Goal: Feedback & Contribution: Submit feedback/report problem

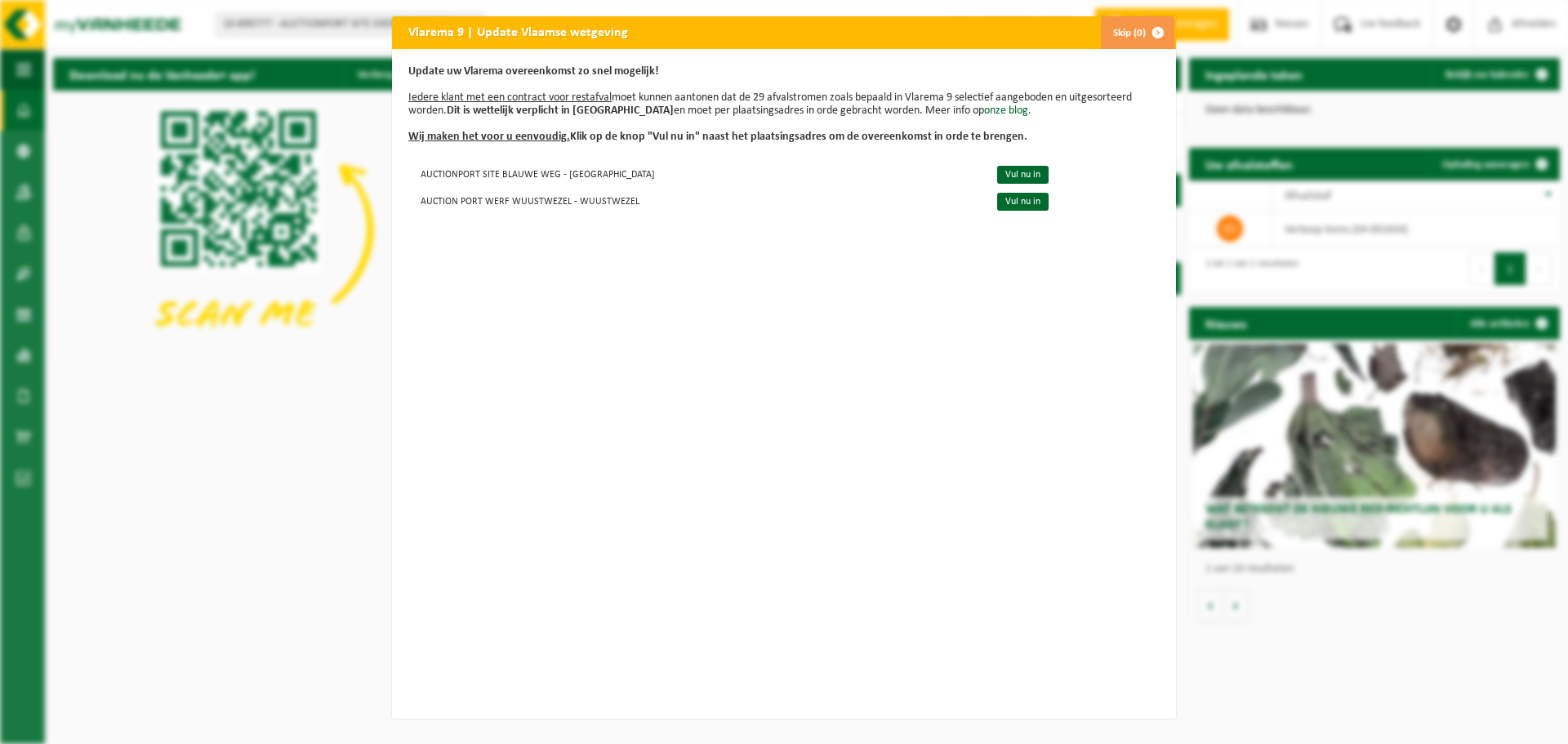
click at [1160, 30] on span "button" at bounding box center [1158, 33] width 33 height 33
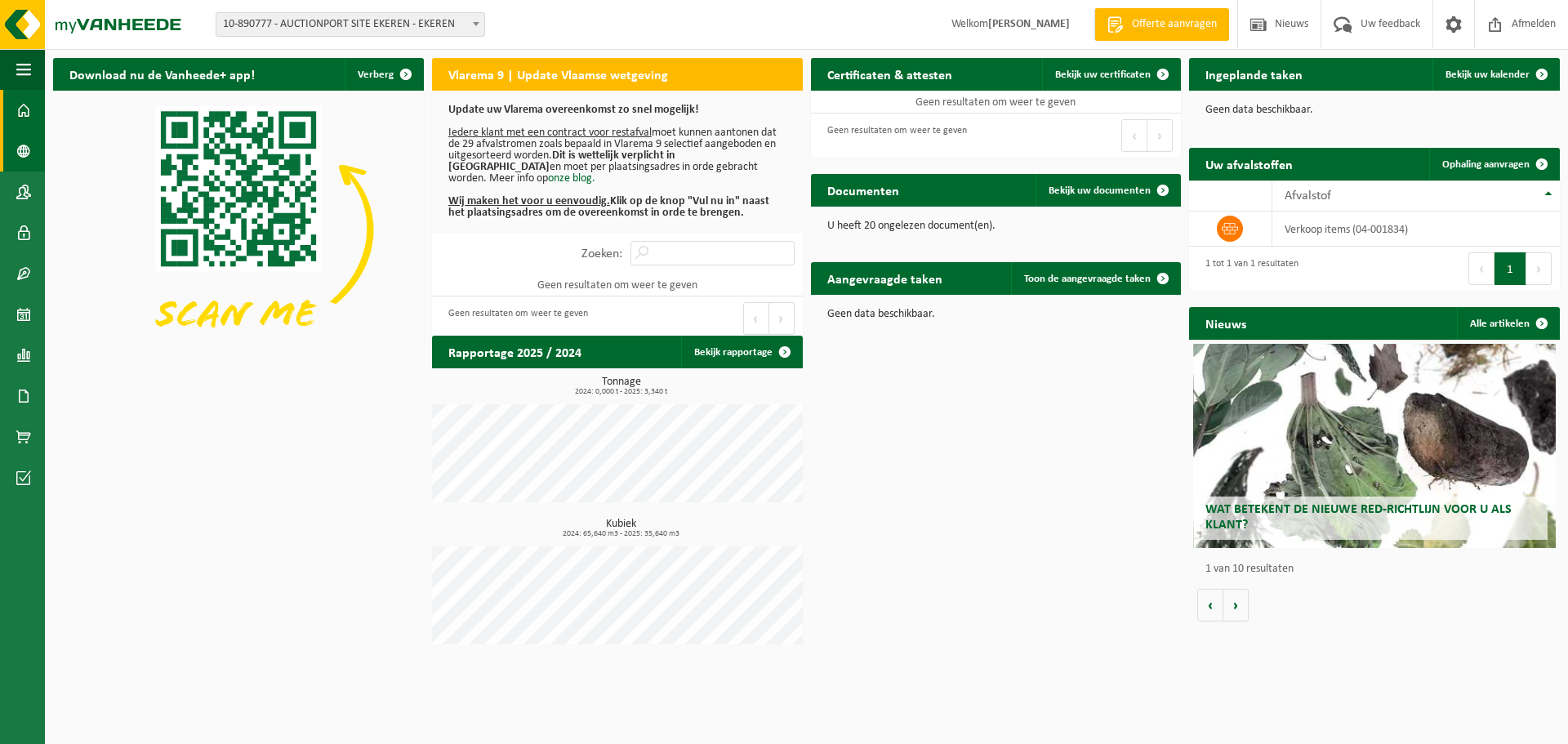
click at [18, 155] on span at bounding box center [24, 150] width 15 height 41
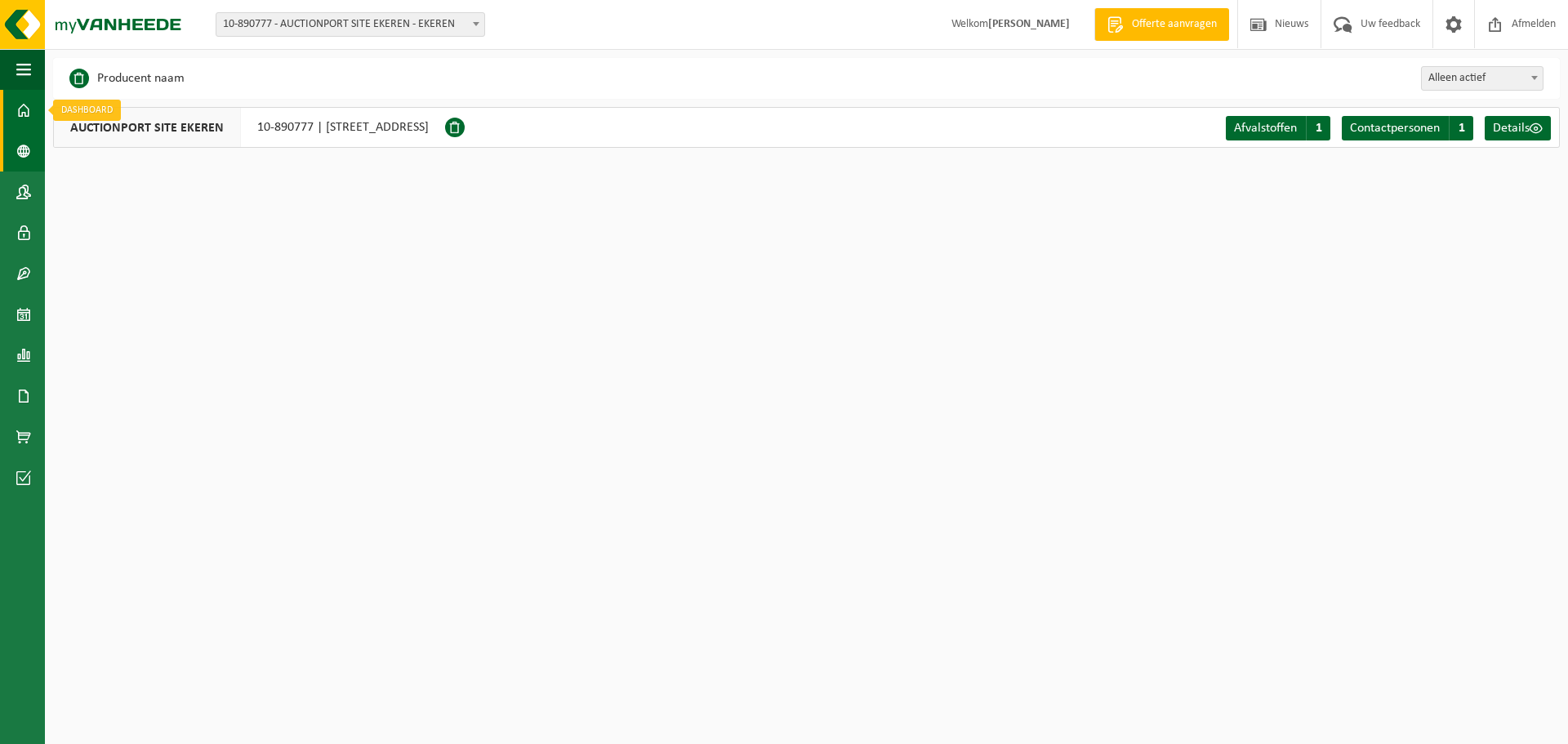
click at [18, 107] on span at bounding box center [24, 110] width 15 height 41
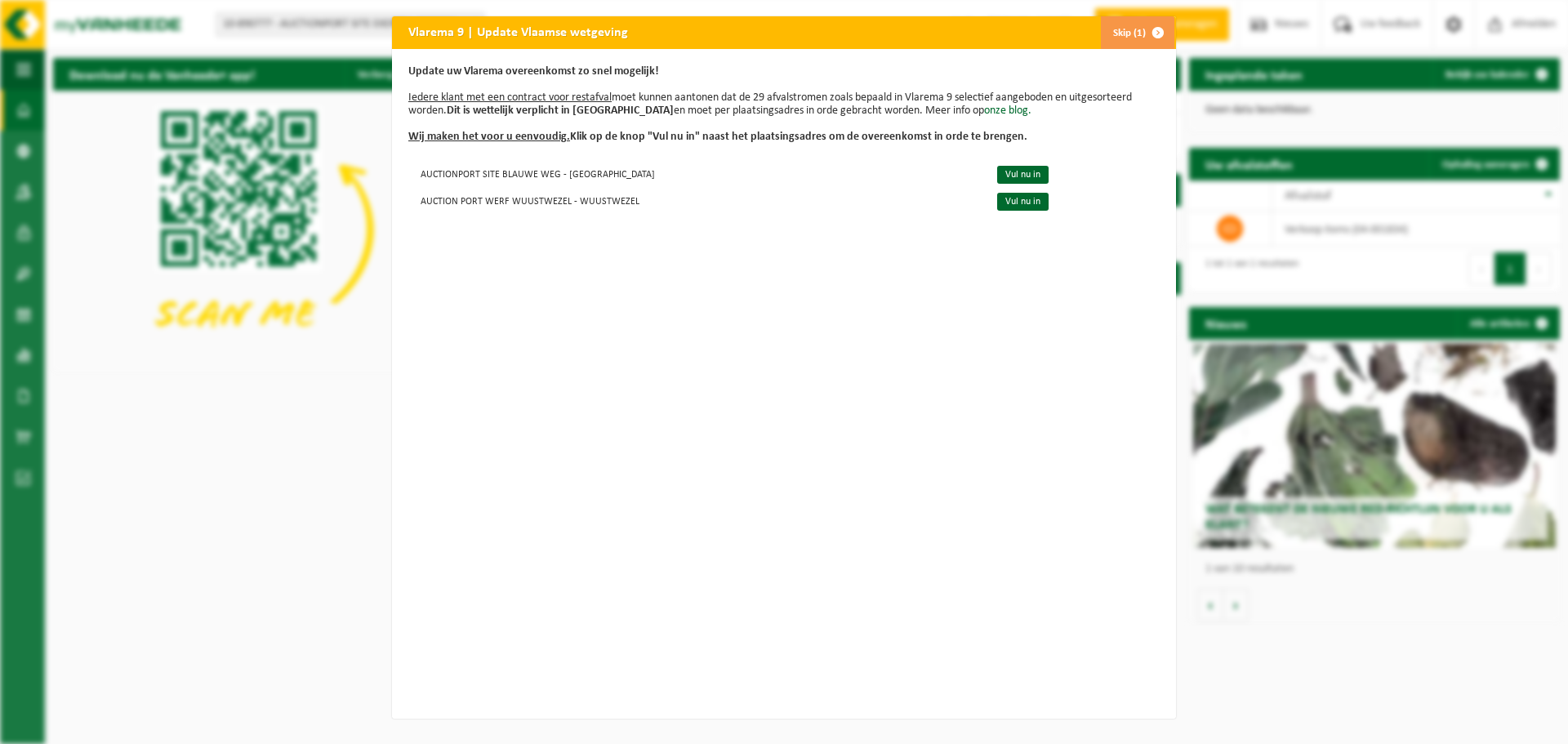
click at [1156, 33] on span "button" at bounding box center [1158, 33] width 33 height 33
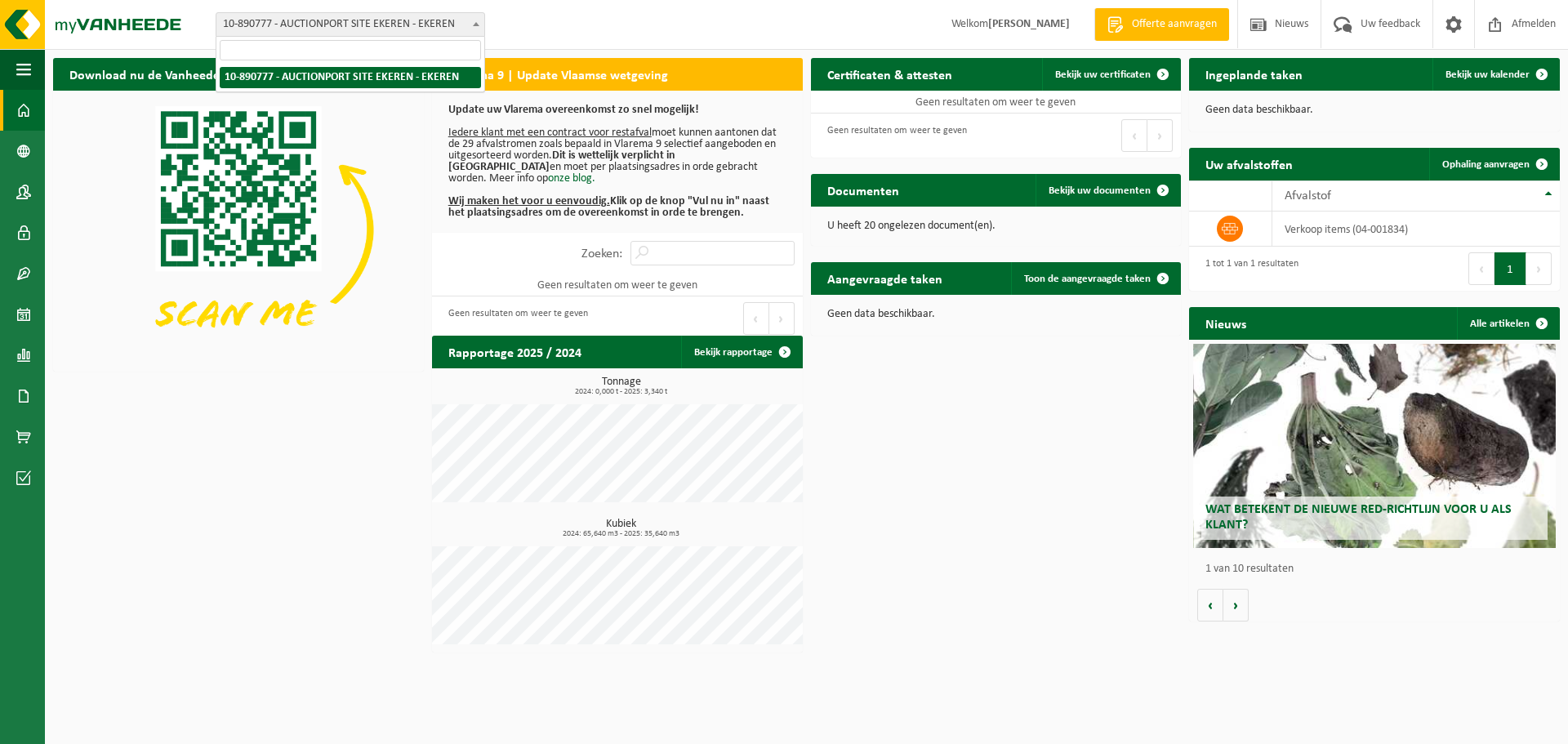
click at [341, 20] on span "10-890777 - AUCTIONPORT SITE EKEREN - EKEREN" at bounding box center [351, 24] width 268 height 23
click at [331, 46] on input "search" at bounding box center [350, 50] width 261 height 20
type input "l"
type input "blauwe weg"
click at [1060, 500] on div "Download nu de Vanheede+ app! Verberg Vlarema 9 | Update Vlaamse wetgeving Upda…" at bounding box center [807, 355] width 1515 height 611
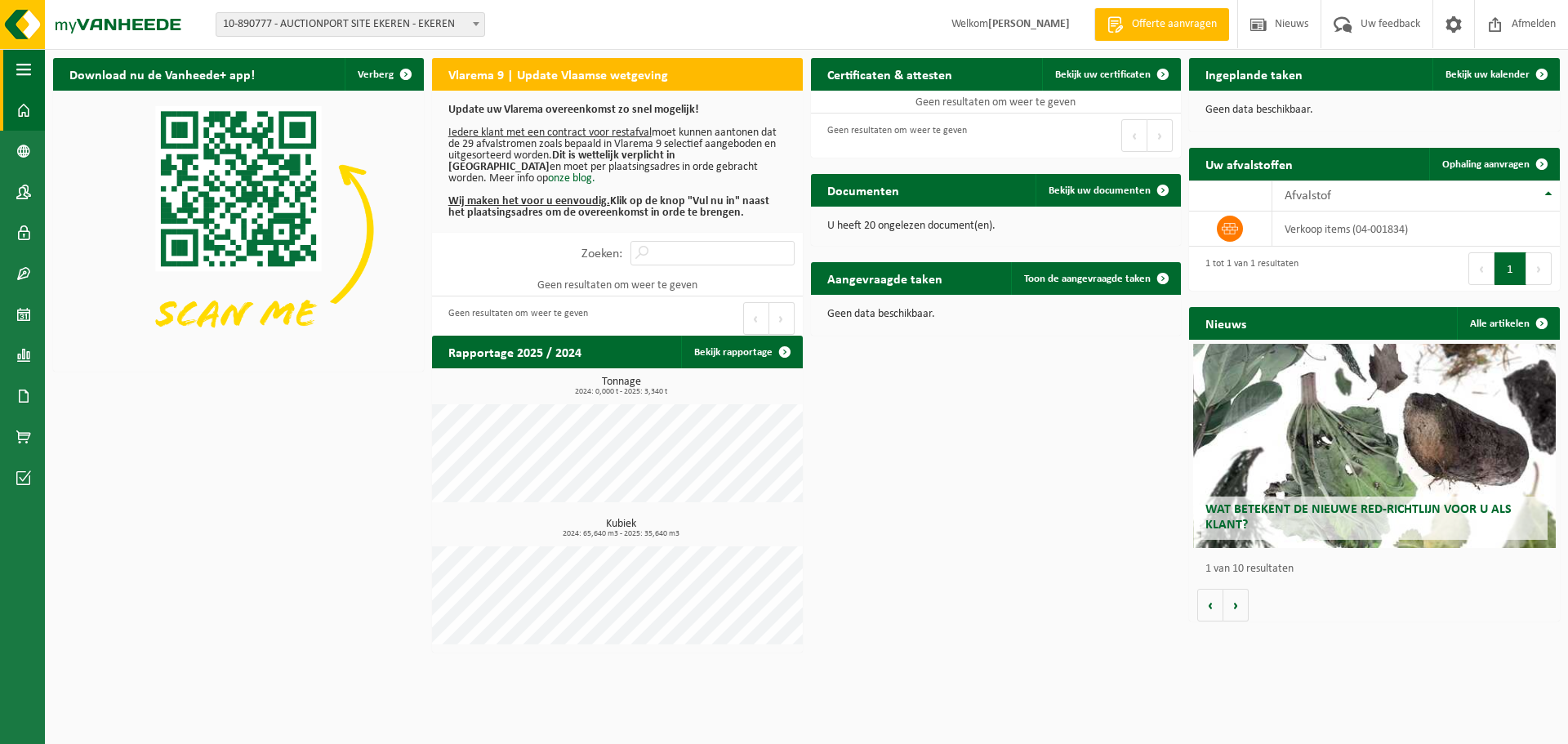
click at [22, 76] on span "button" at bounding box center [24, 69] width 15 height 41
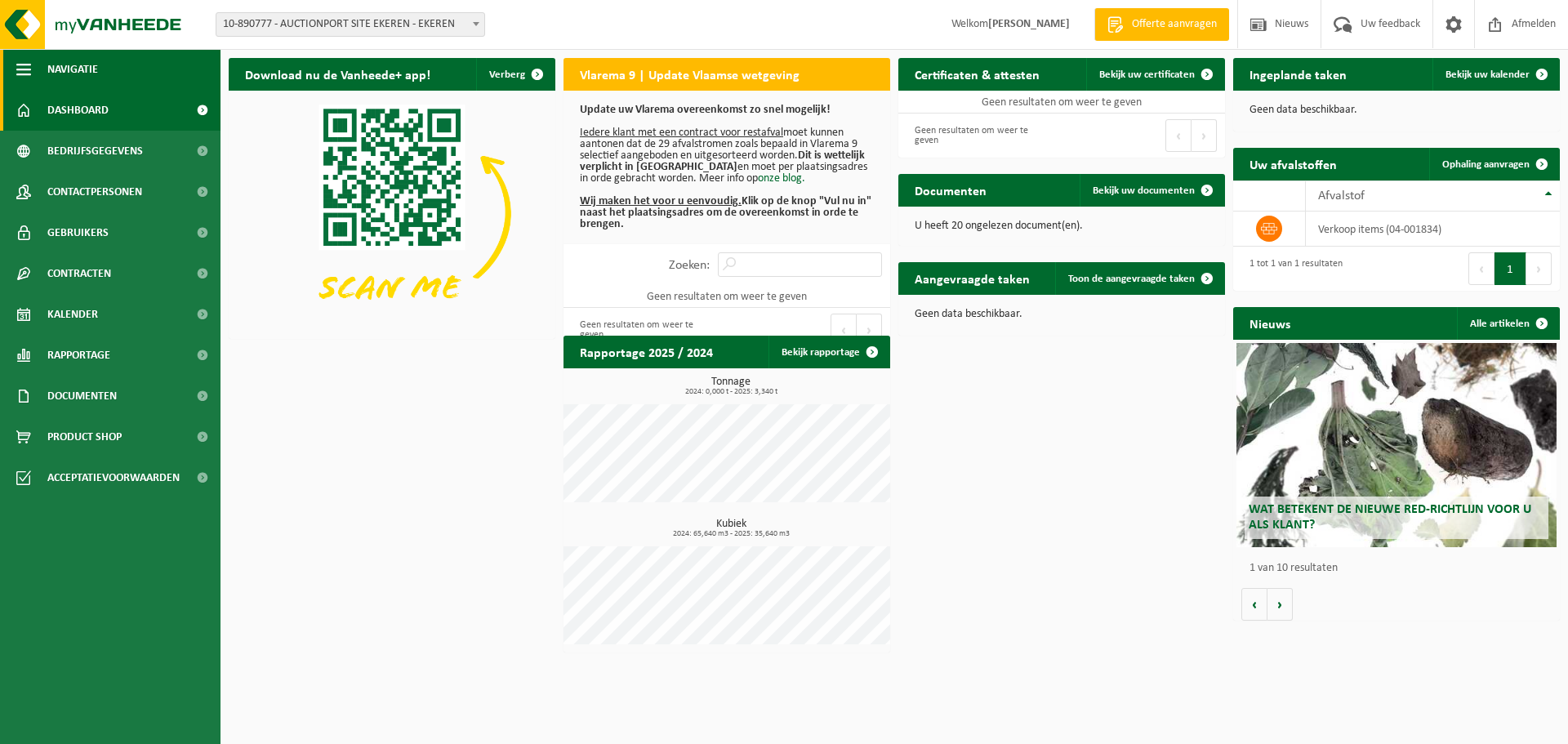
click at [22, 71] on span "button" at bounding box center [24, 69] width 15 height 41
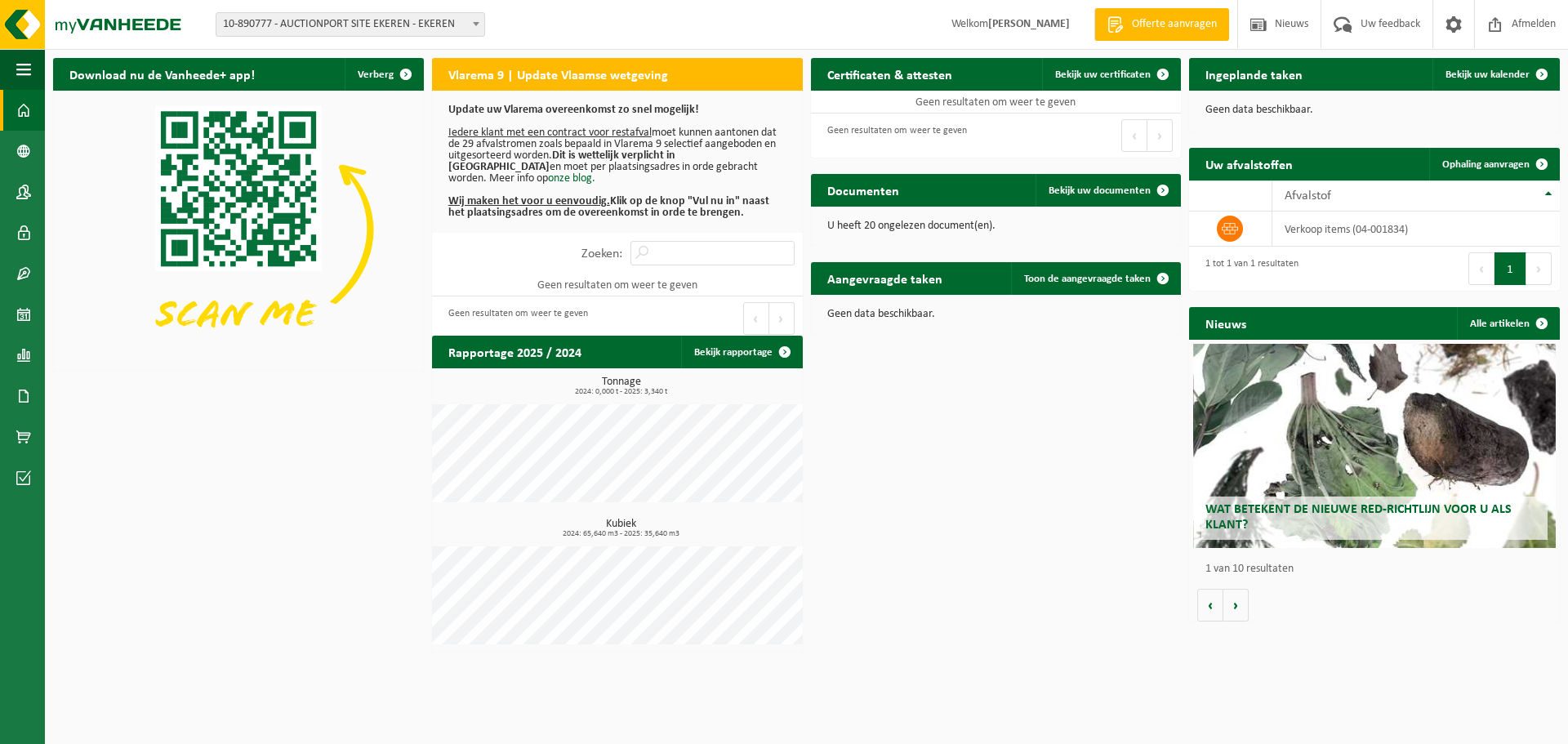
drag, startPoint x: 977, startPoint y: 29, endPoint x: 906, endPoint y: 36, distance: 71.3
click at [961, 32] on span "Welkom GILLES DELCROIX" at bounding box center [1011, 24] width 151 height 48
click at [248, 15] on span "10-890777 - AUCTIONPORT SITE EKEREN - EKEREN" at bounding box center [351, 24] width 268 height 23
click at [369, 29] on span "10-890777 - AUCTIONPORT SITE EKEREN - EKEREN" at bounding box center [351, 24] width 268 height 23
click at [951, 439] on div "Download nu de Vanheede+ app! Verberg Vlarema 9 | Update Vlaamse wetgeving Upda…" at bounding box center [807, 355] width 1515 height 611
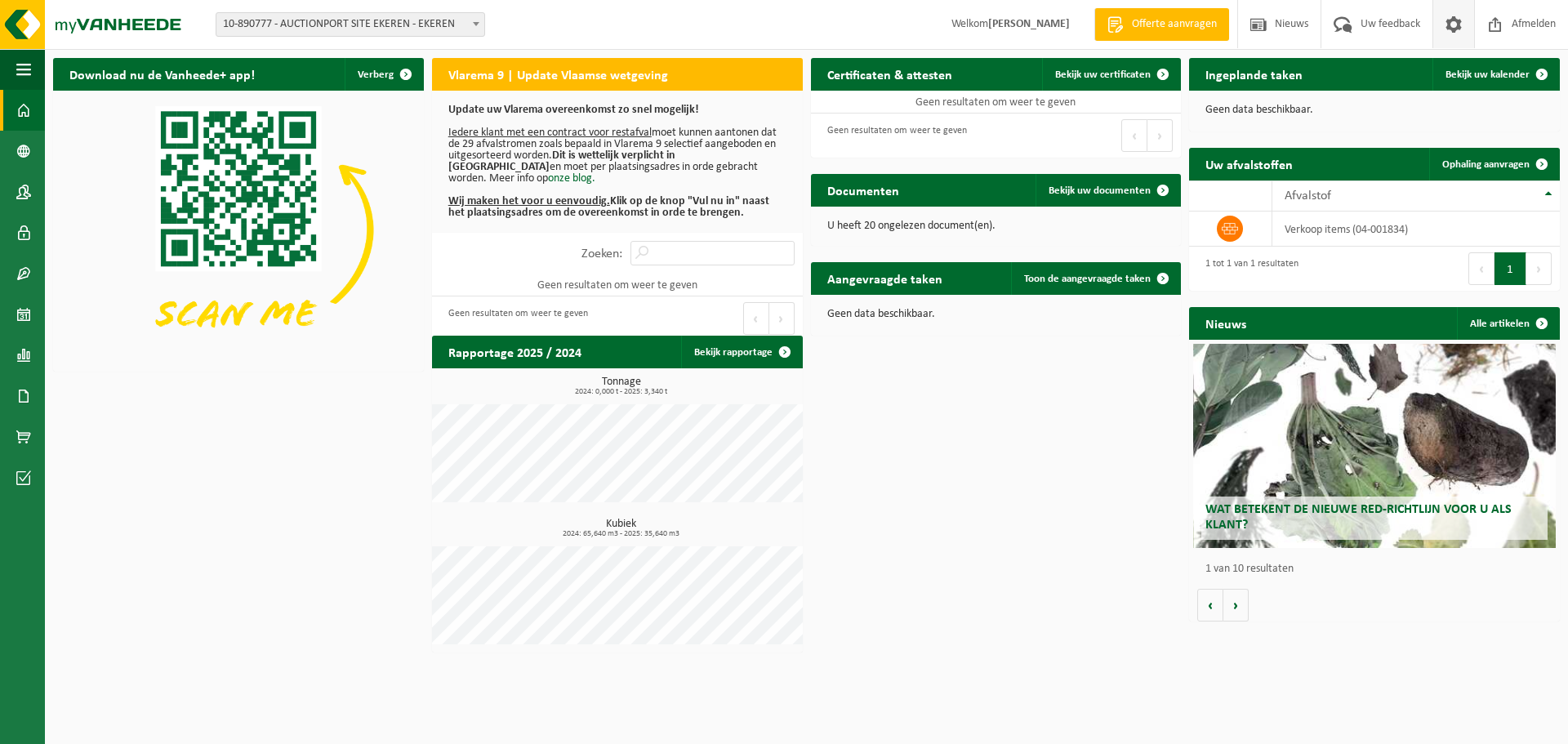
click at [1455, 28] on span at bounding box center [1453, 24] width 25 height 48
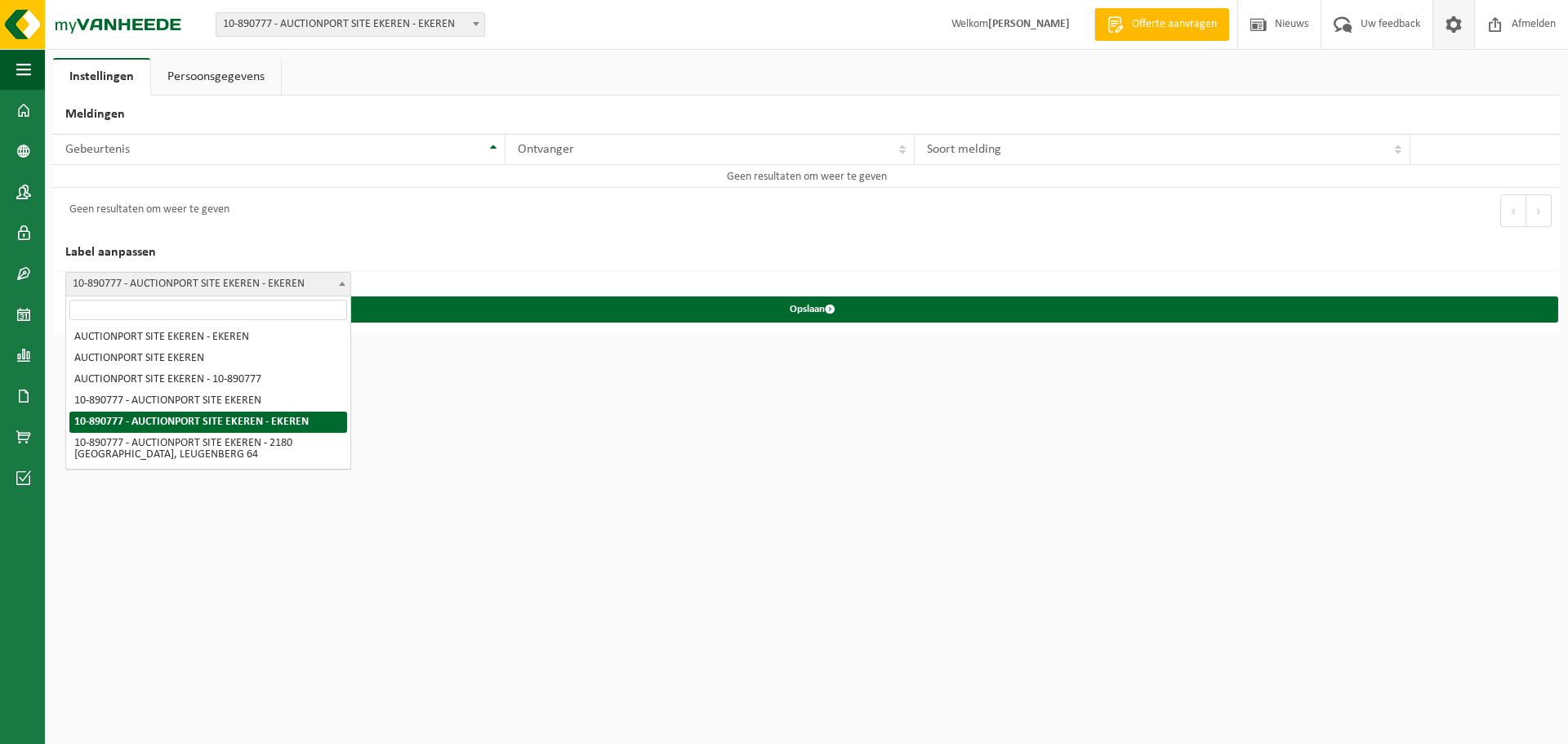
click at [297, 290] on span "10-890777 - AUCTIONPORT SITE EKEREN - EKEREN" at bounding box center [209, 284] width 284 height 23
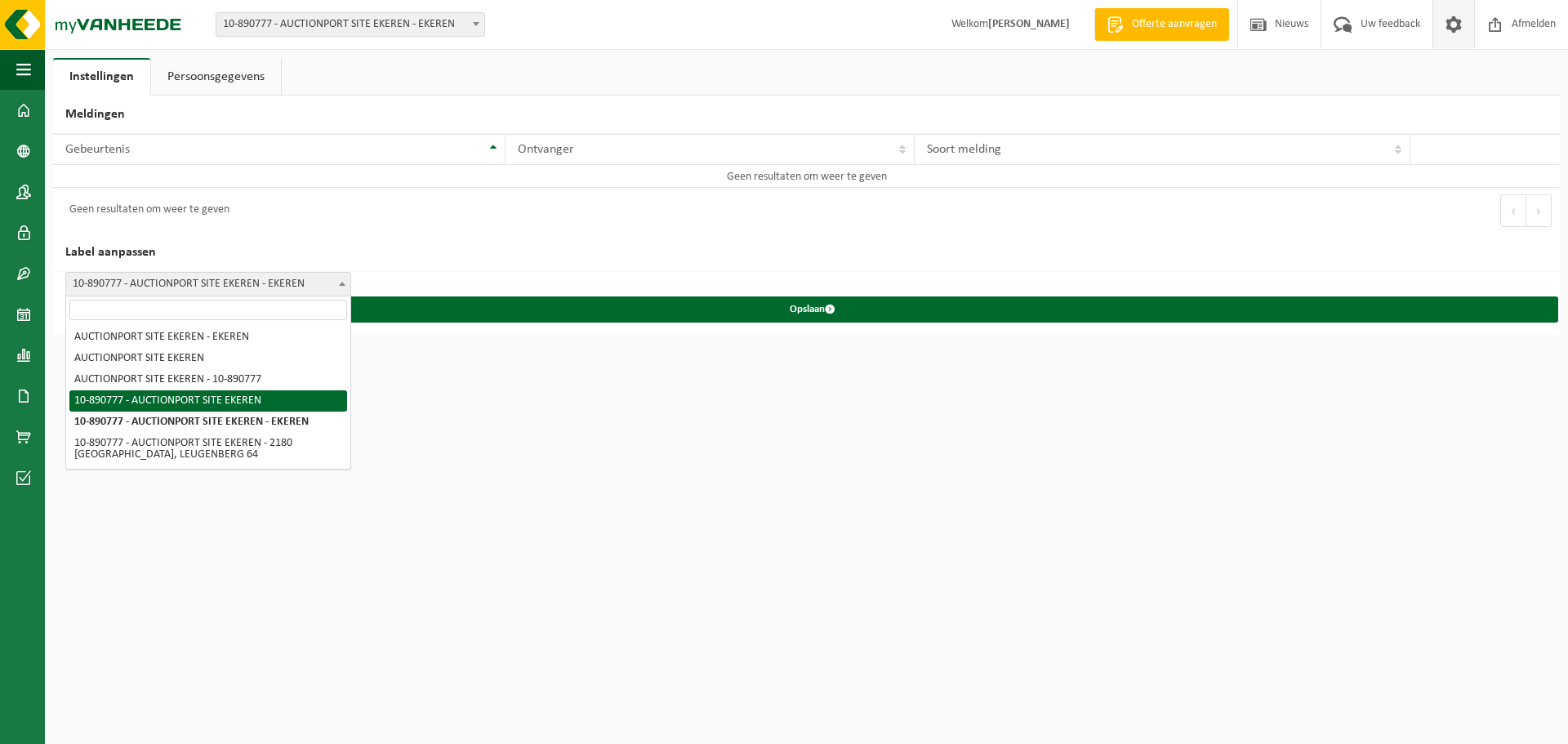
select select "3"
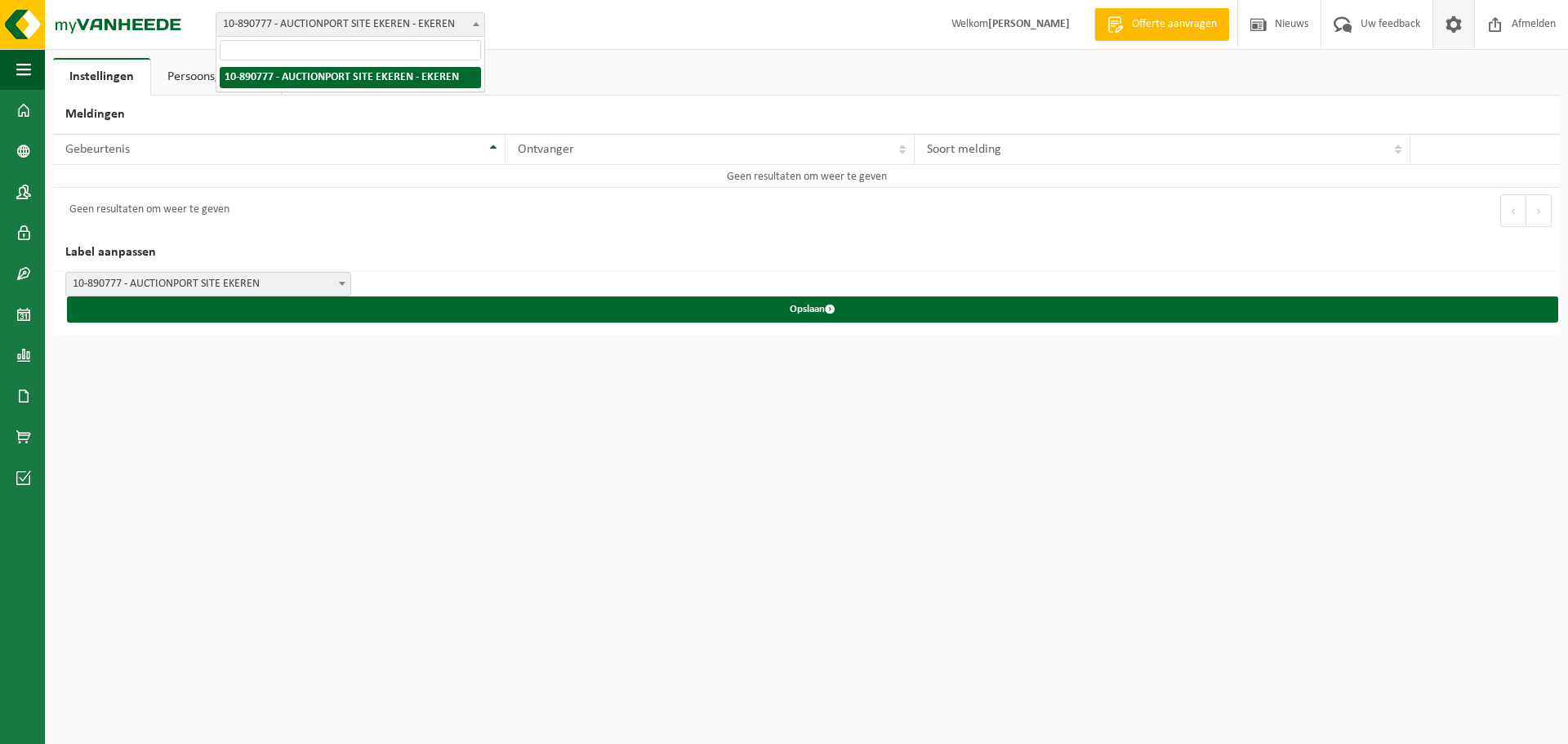
click at [265, 36] on span "10-890777 - AUCTIONPORT SITE EKEREN - EKEREN" at bounding box center [351, 24] width 268 height 23
click at [183, 30] on img at bounding box center [97, 25] width 196 height 49
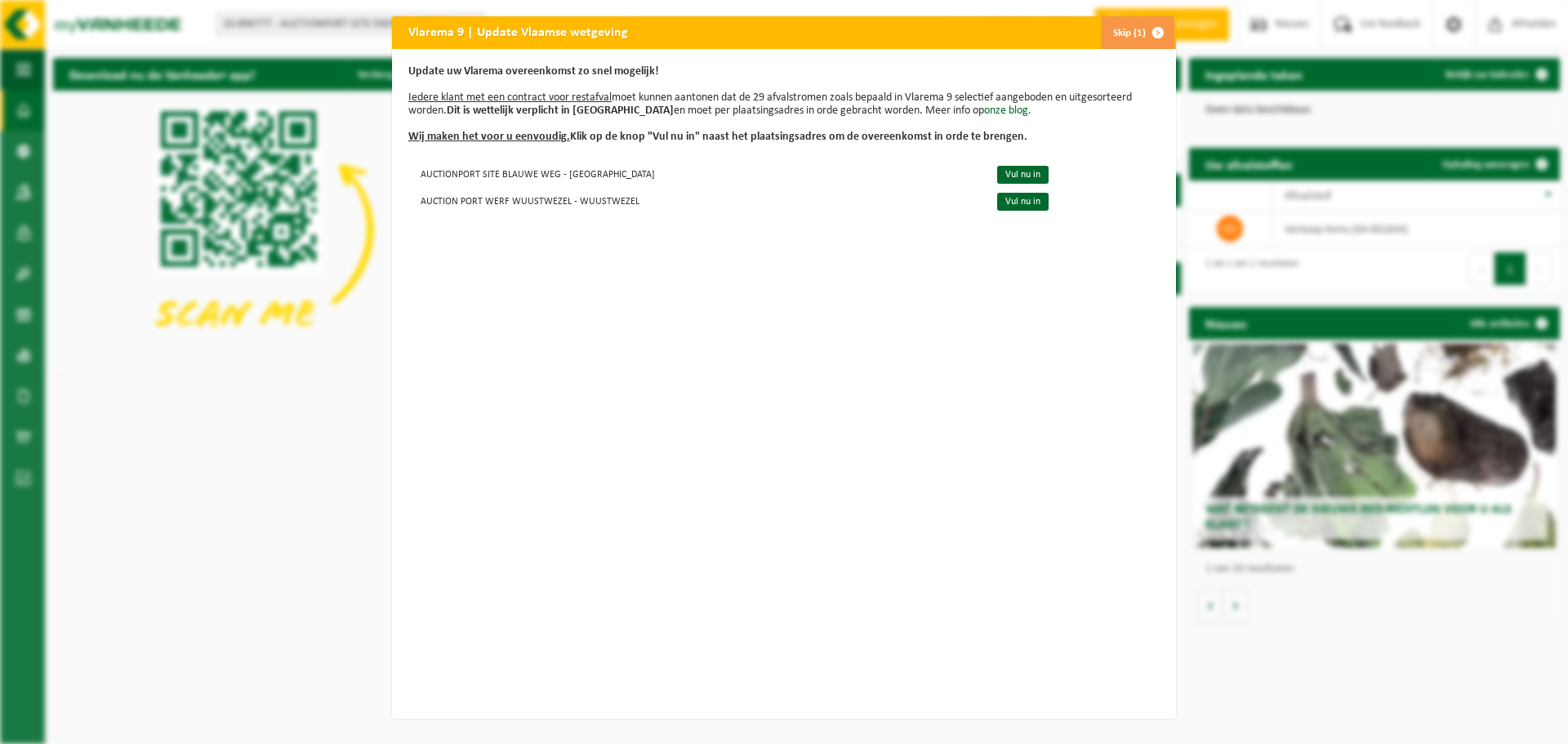
click at [1142, 27] on span "button" at bounding box center [1158, 33] width 33 height 33
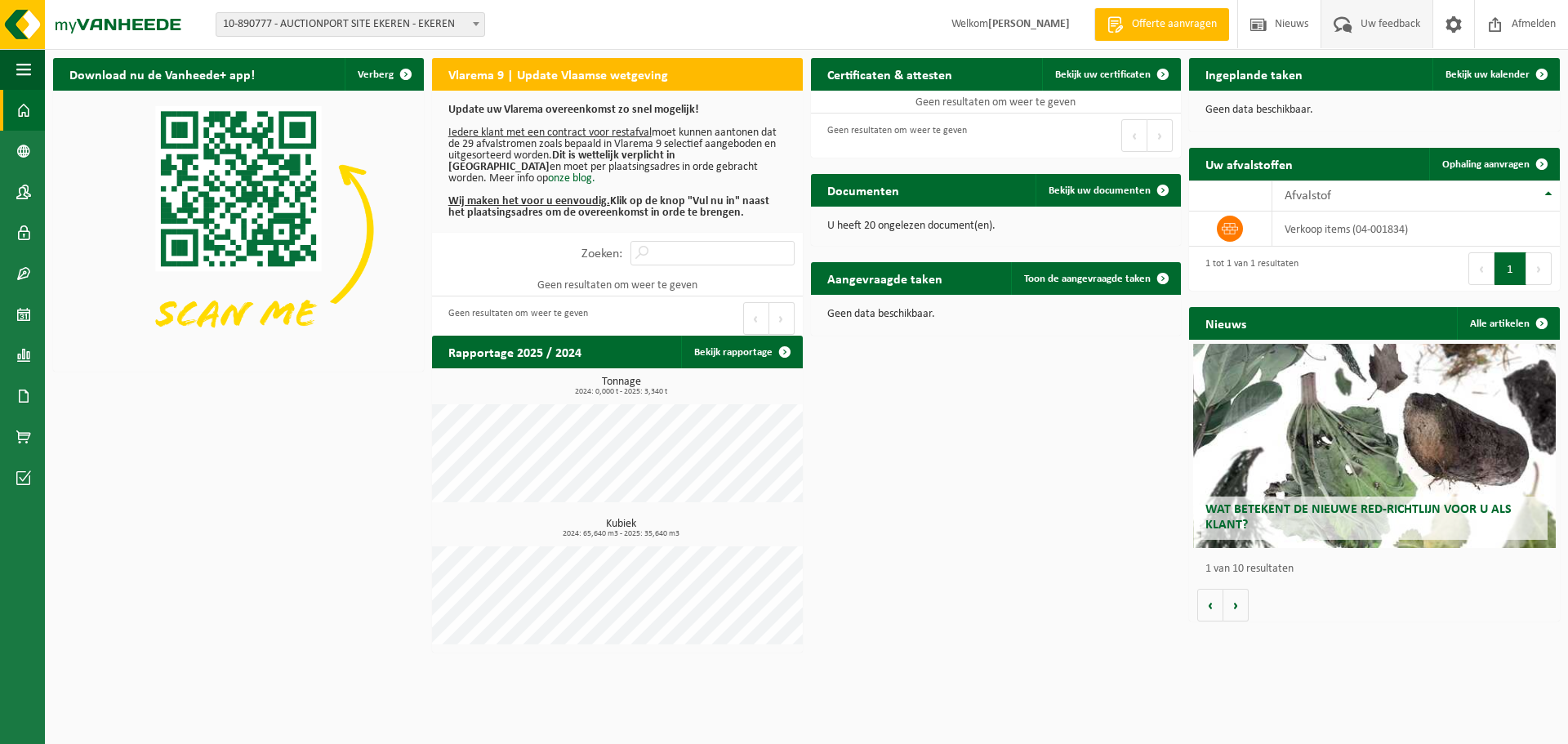
click at [1367, 26] on span "Uw feedback" at bounding box center [1390, 24] width 67 height 48
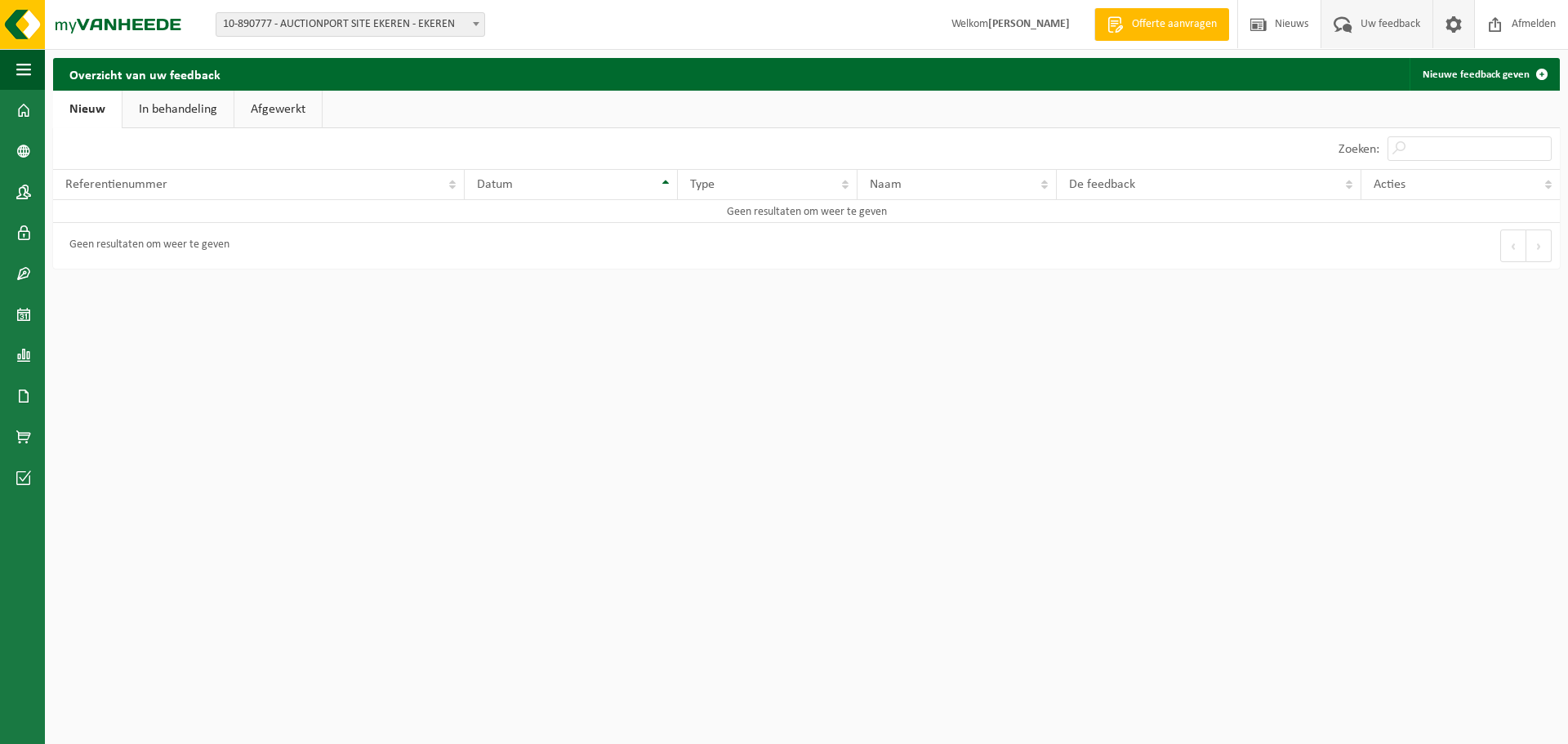
click at [1437, 25] on link at bounding box center [1453, 24] width 42 height 48
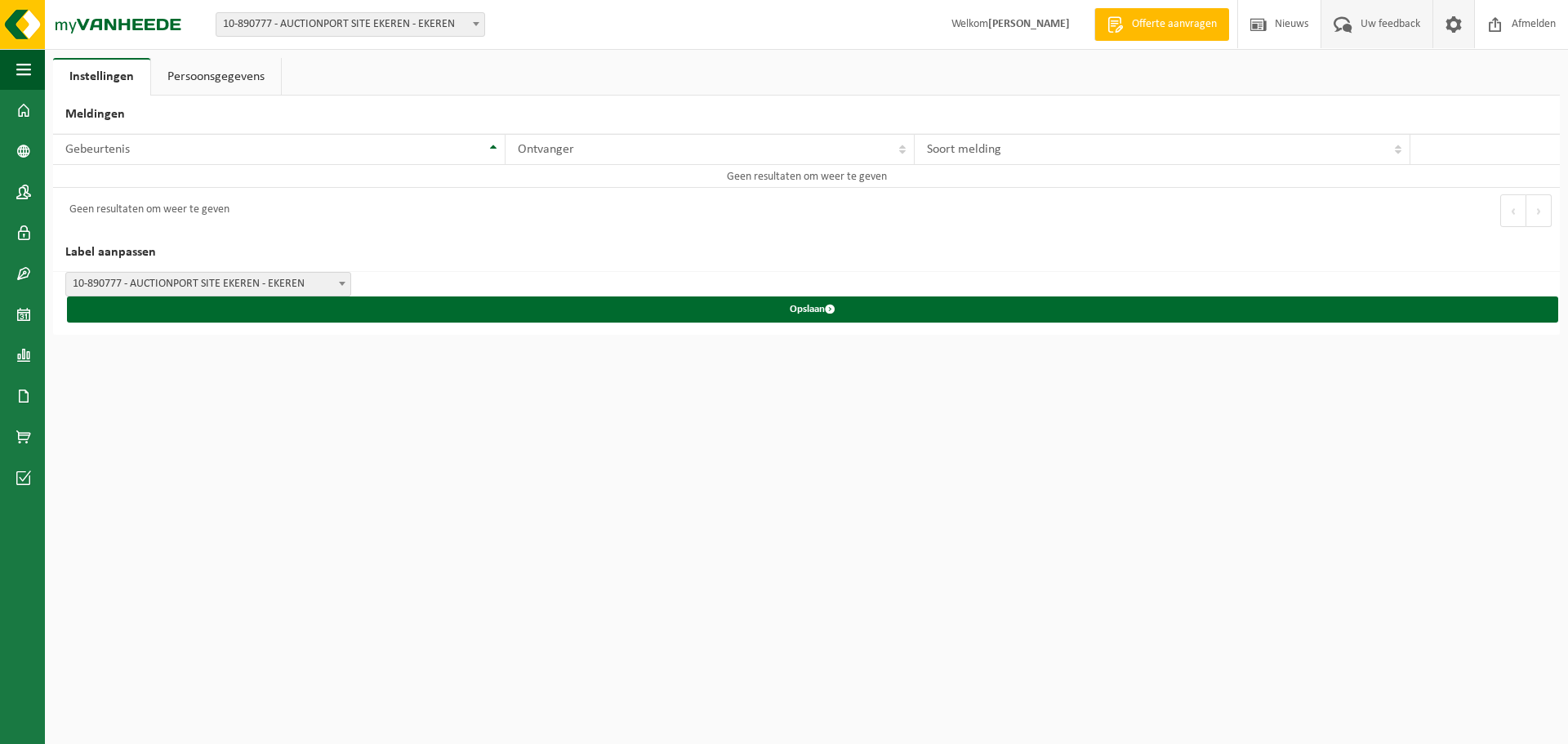
click at [1366, 25] on span "Uw feedback" at bounding box center [1390, 24] width 67 height 48
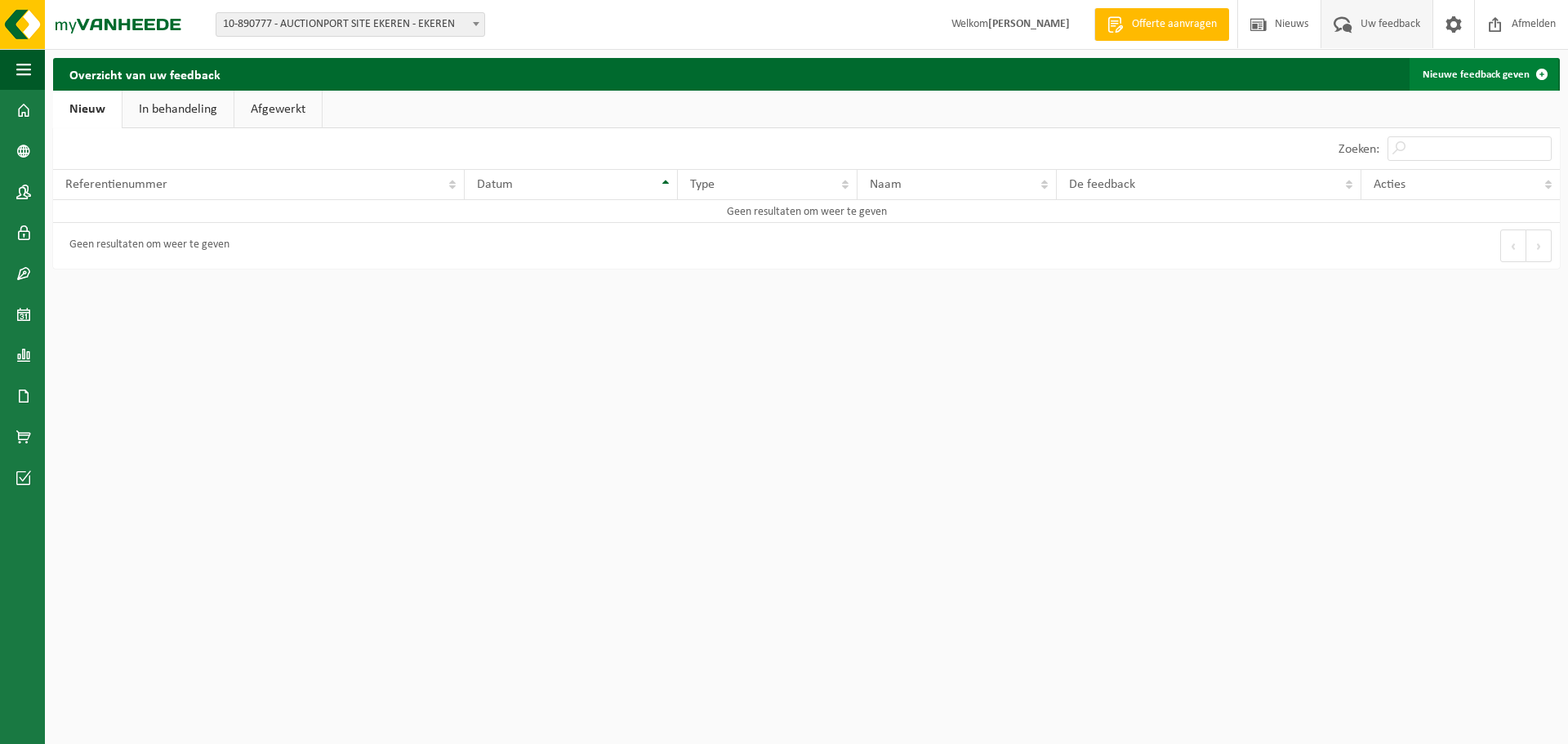
click at [1486, 78] on link "Nieuwe feedback geven" at bounding box center [1483, 75] width 148 height 33
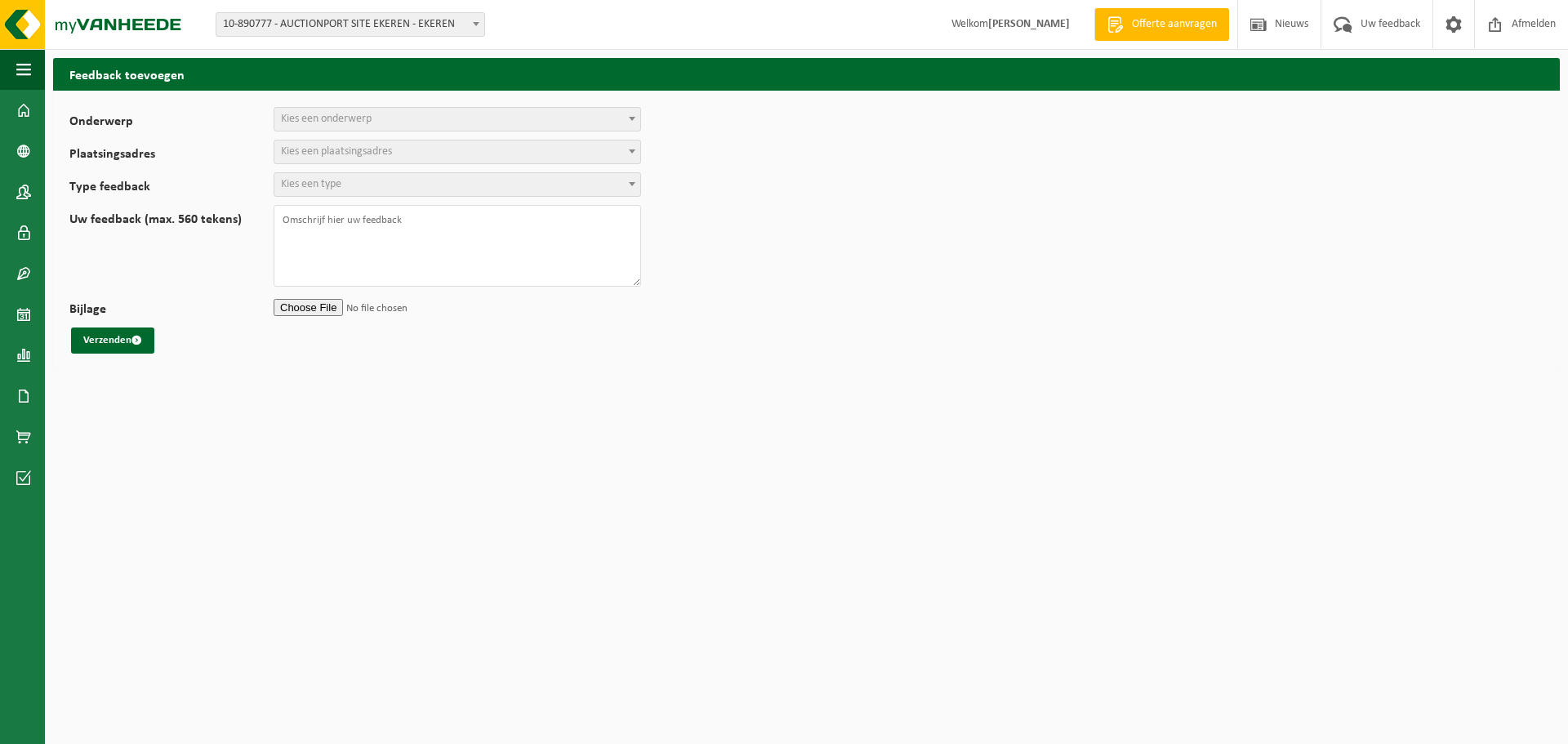
select select
click at [317, 100] on div "Onderwerp Planning Administratie myVanheede Verkoop Kwaliteit Schadegeval melde…" at bounding box center [806, 230] width 1507 height 280
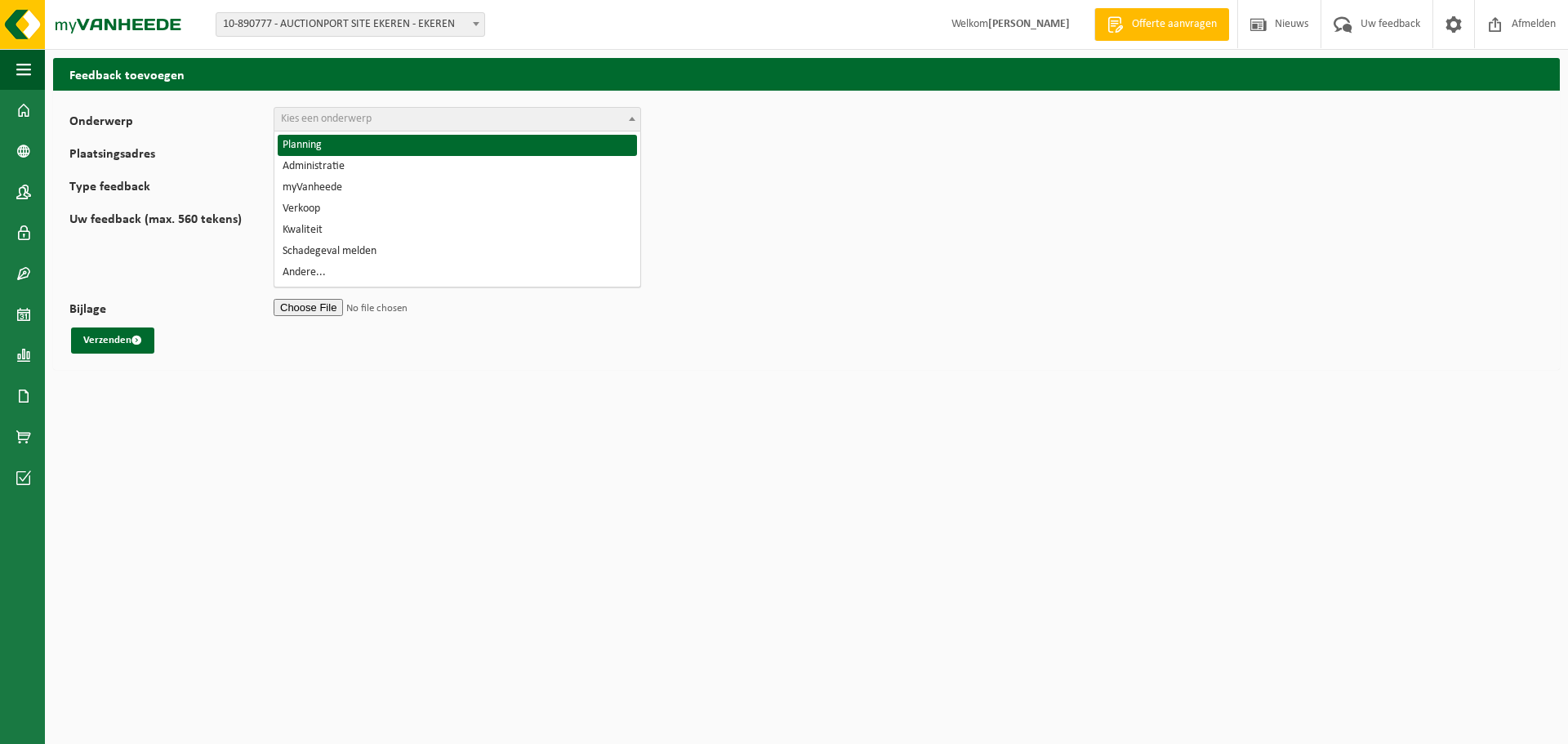
click at [312, 107] on span "Kies een onderwerp" at bounding box center [457, 118] width 366 height 23
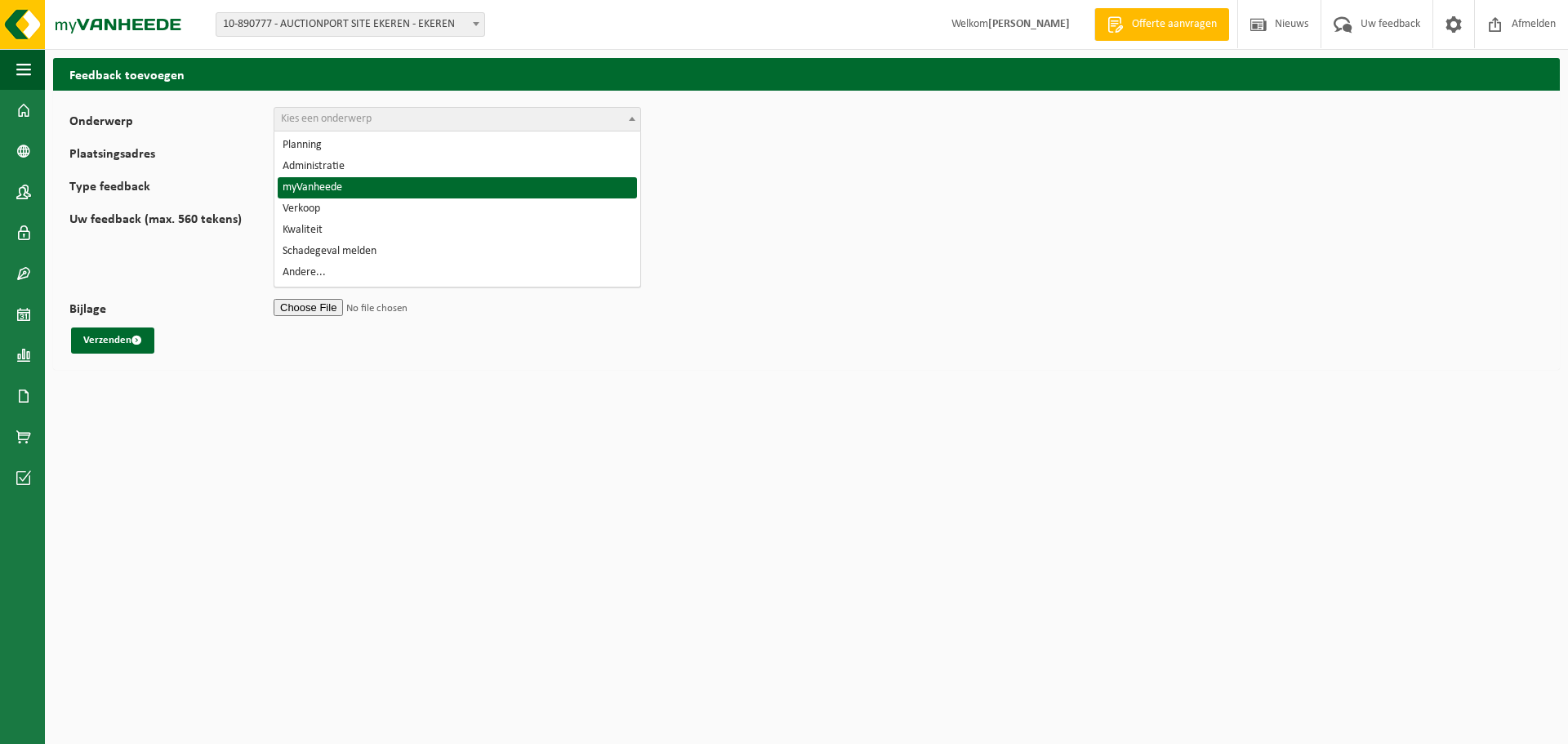
select select "11"
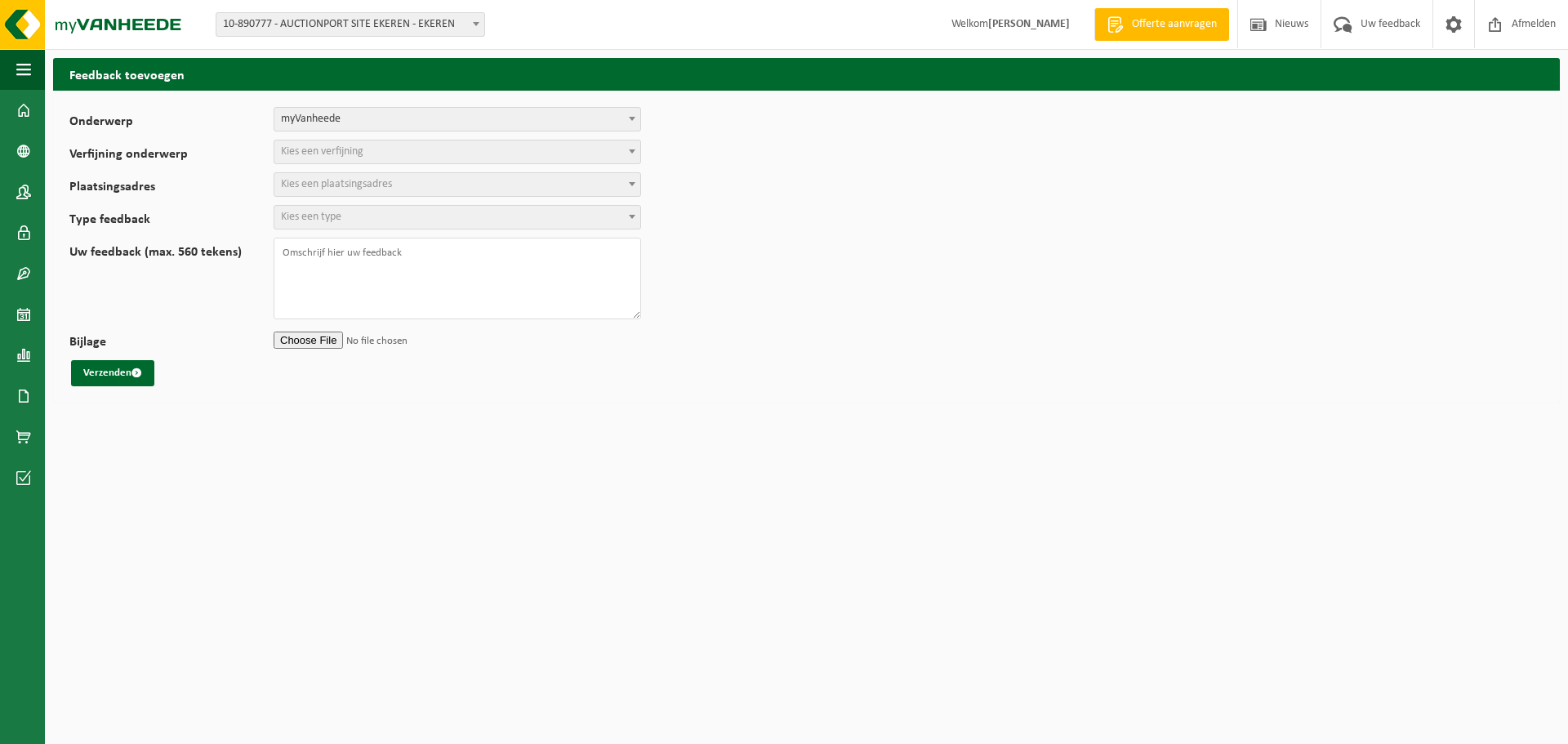
click at [331, 155] on span "Kies een verfijning" at bounding box center [322, 151] width 83 height 12
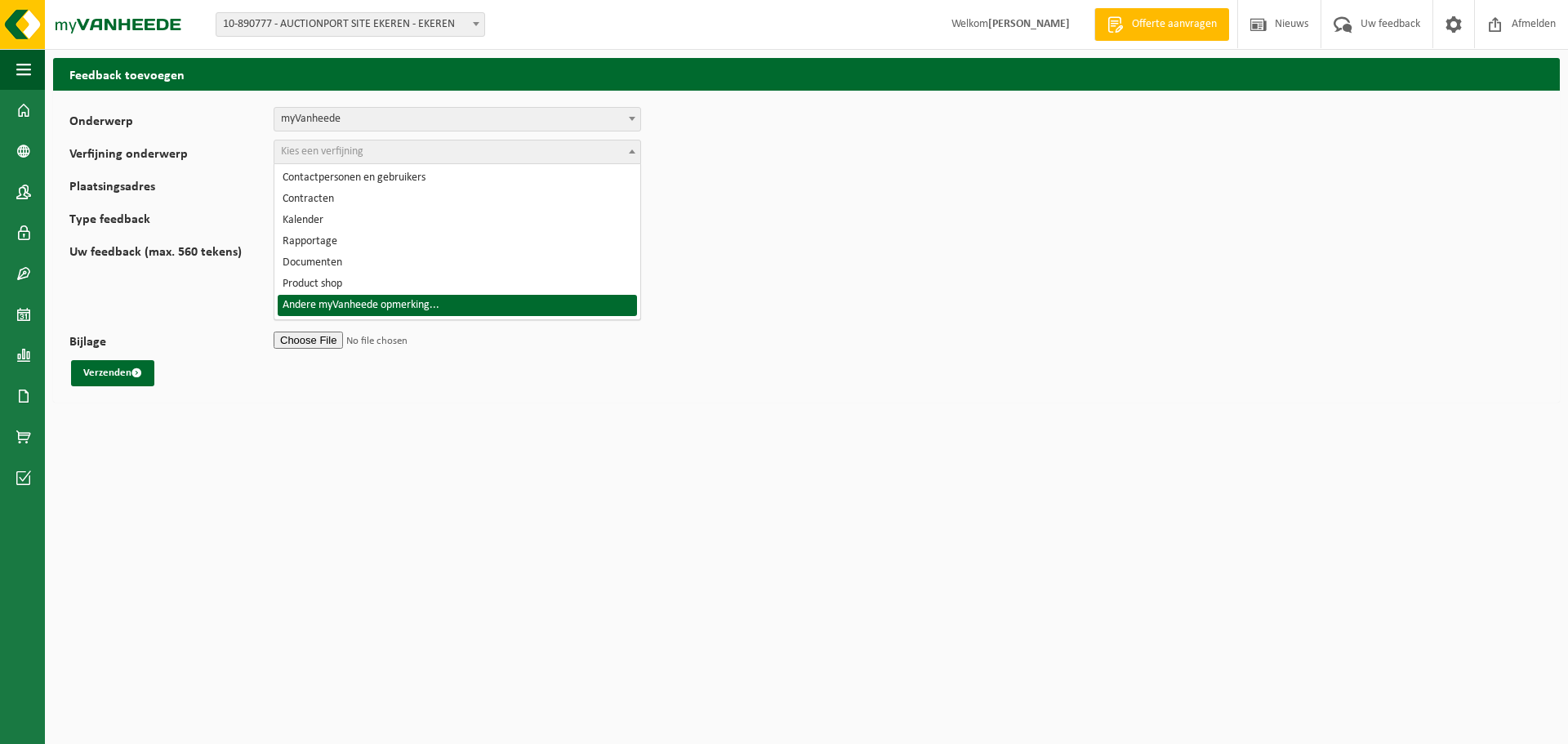
select select "18"
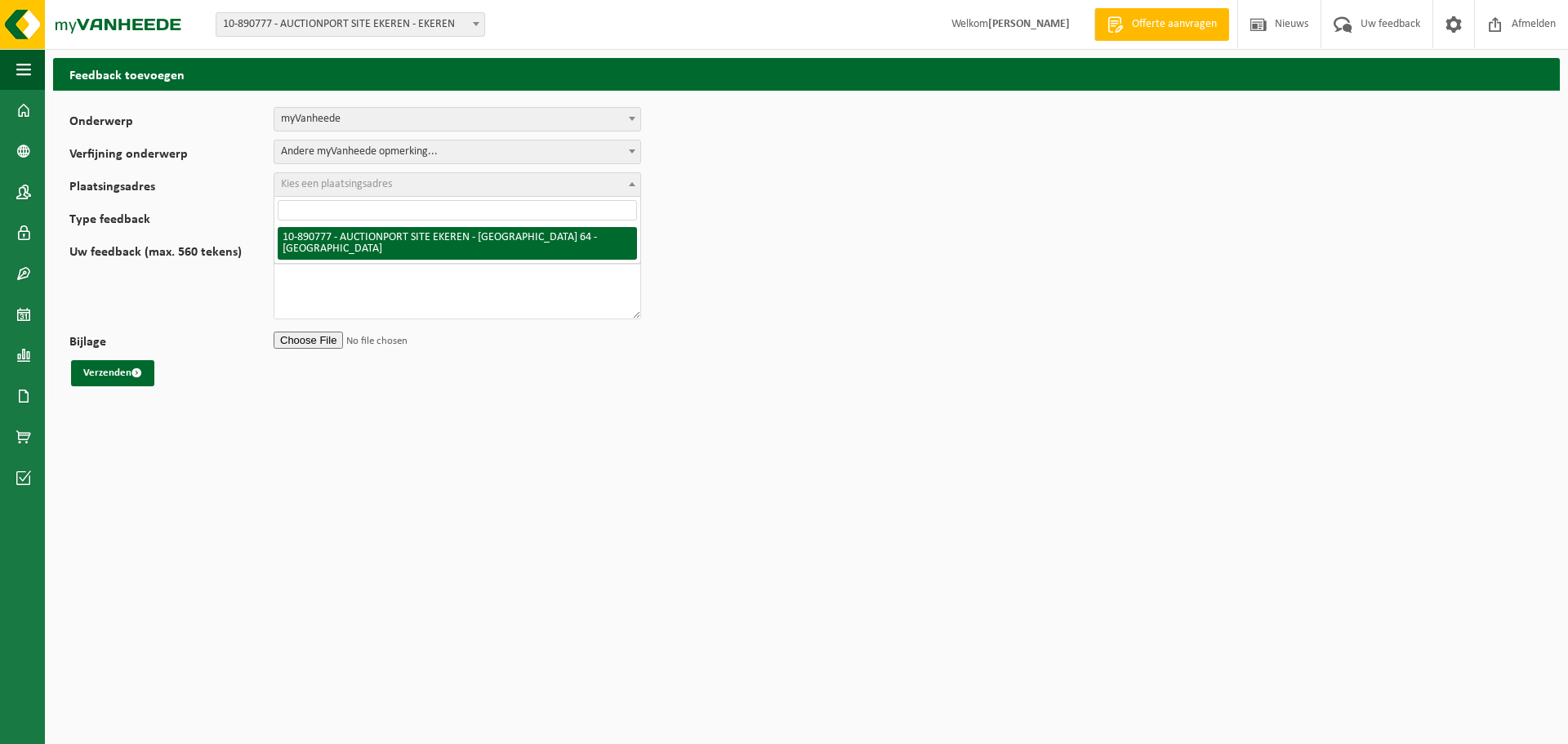
click at [341, 186] on span "Kies een plaatsingsadres" at bounding box center [337, 184] width 111 height 12
select select "114729"
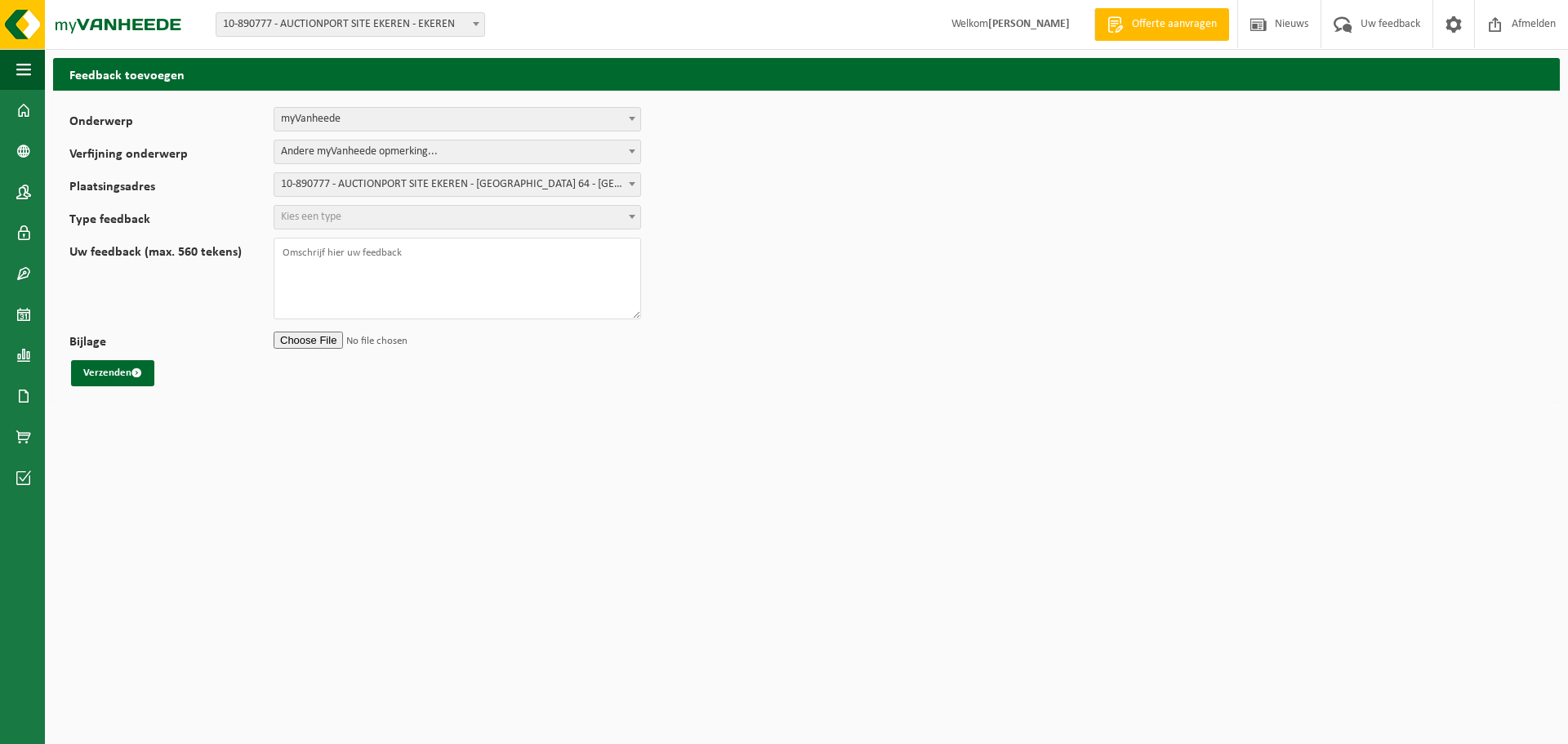
click at [357, 213] on span "Kies een type" at bounding box center [457, 217] width 366 height 23
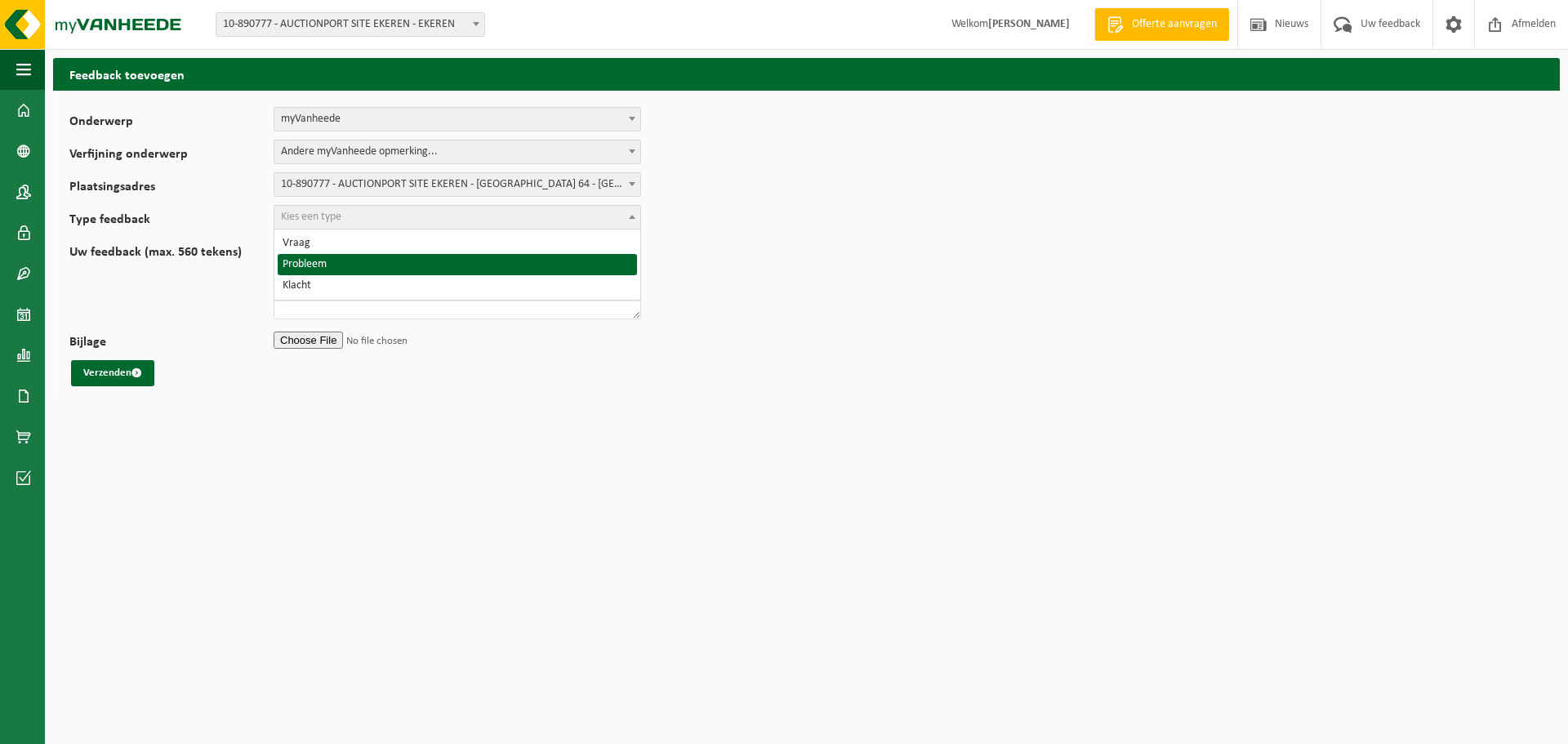
select select "ISS"
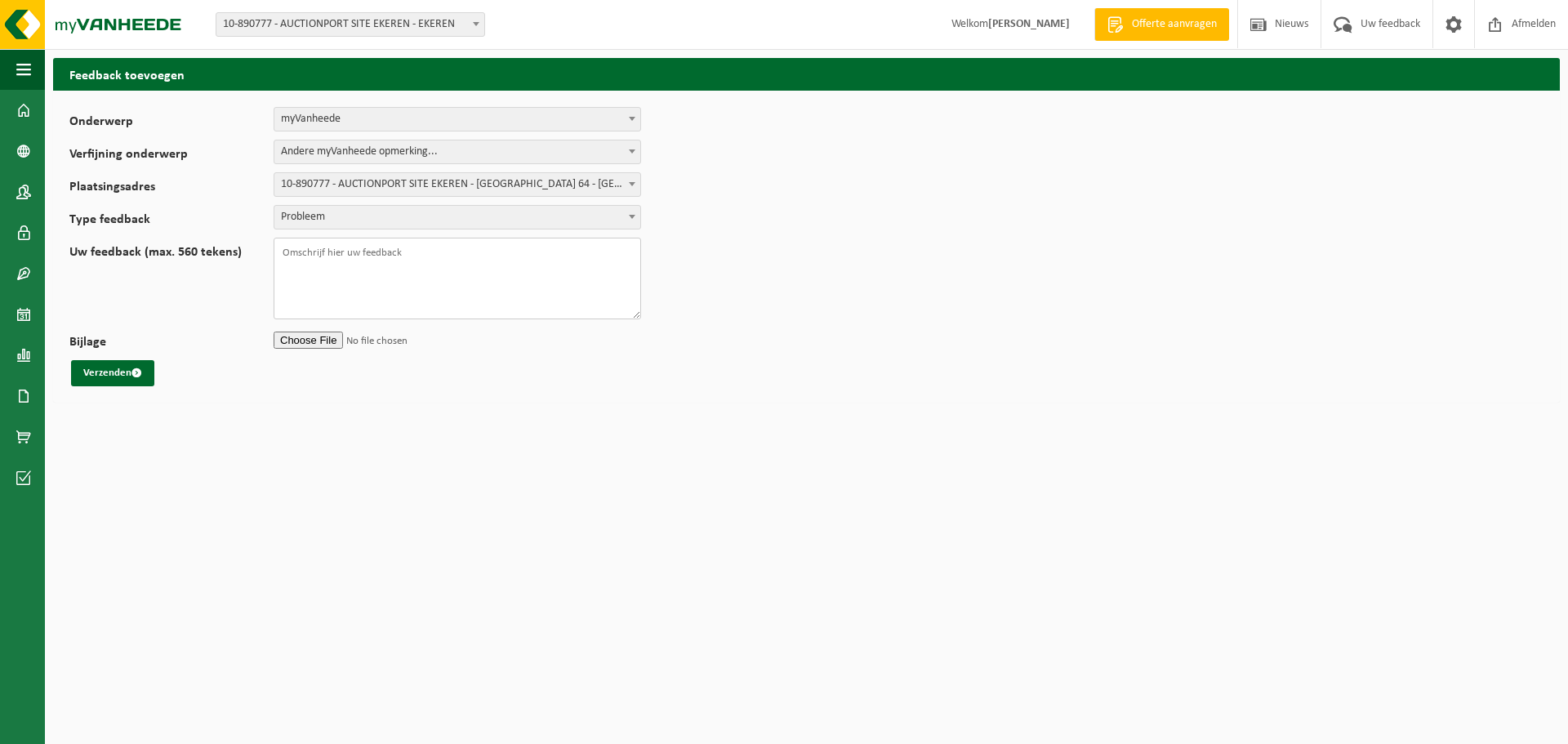
click at [344, 280] on textarea "Uw feedback (max. 560 tekens)" at bounding box center [457, 279] width 368 height 82
type textarea "Goedemiddag, De site Ekeren - Leugenberg mag verwijderd worden en we zouden gra…"
click at [136, 382] on button "Verzenden" at bounding box center [112, 372] width 83 height 26
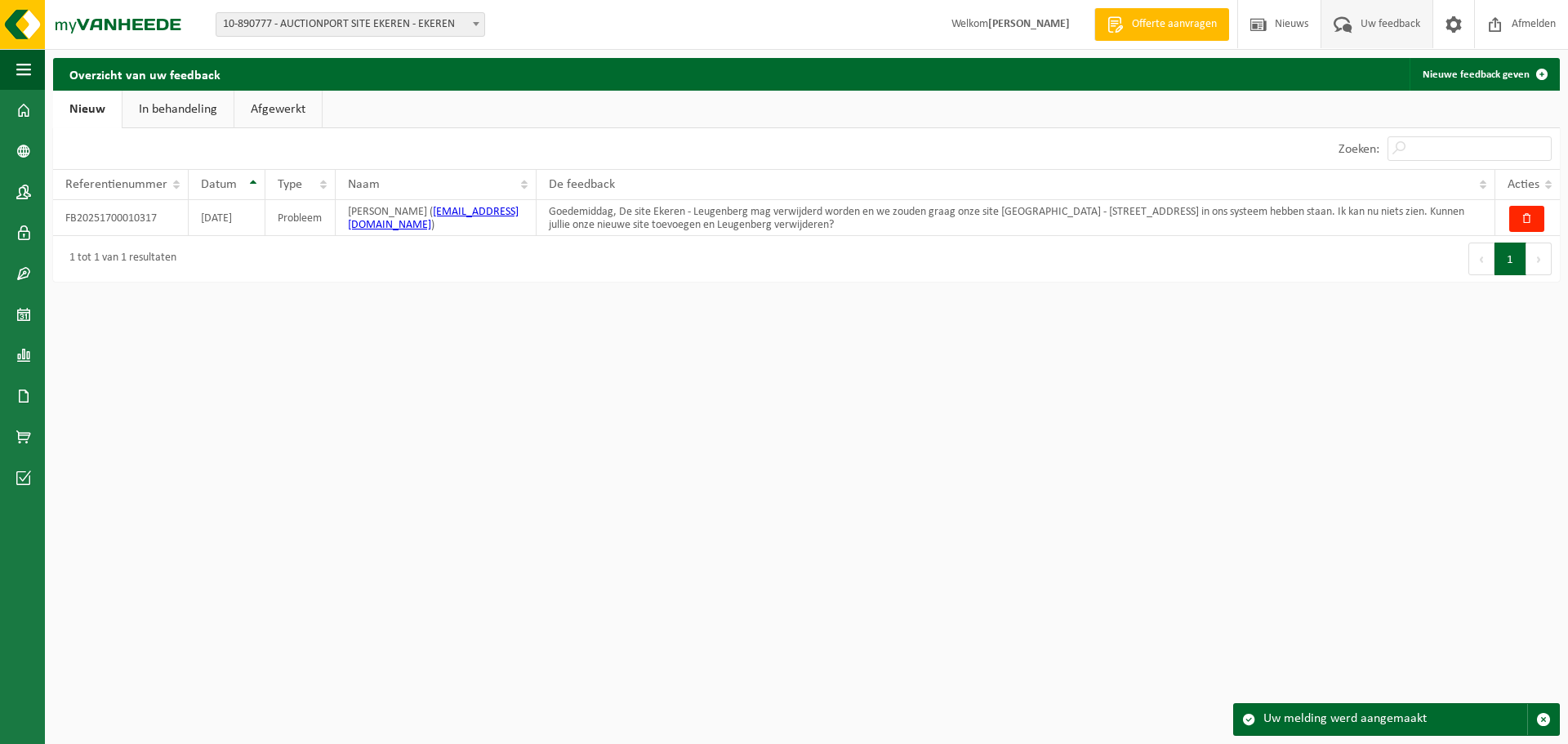
click at [183, 102] on link "In behandeling" at bounding box center [178, 109] width 111 height 37
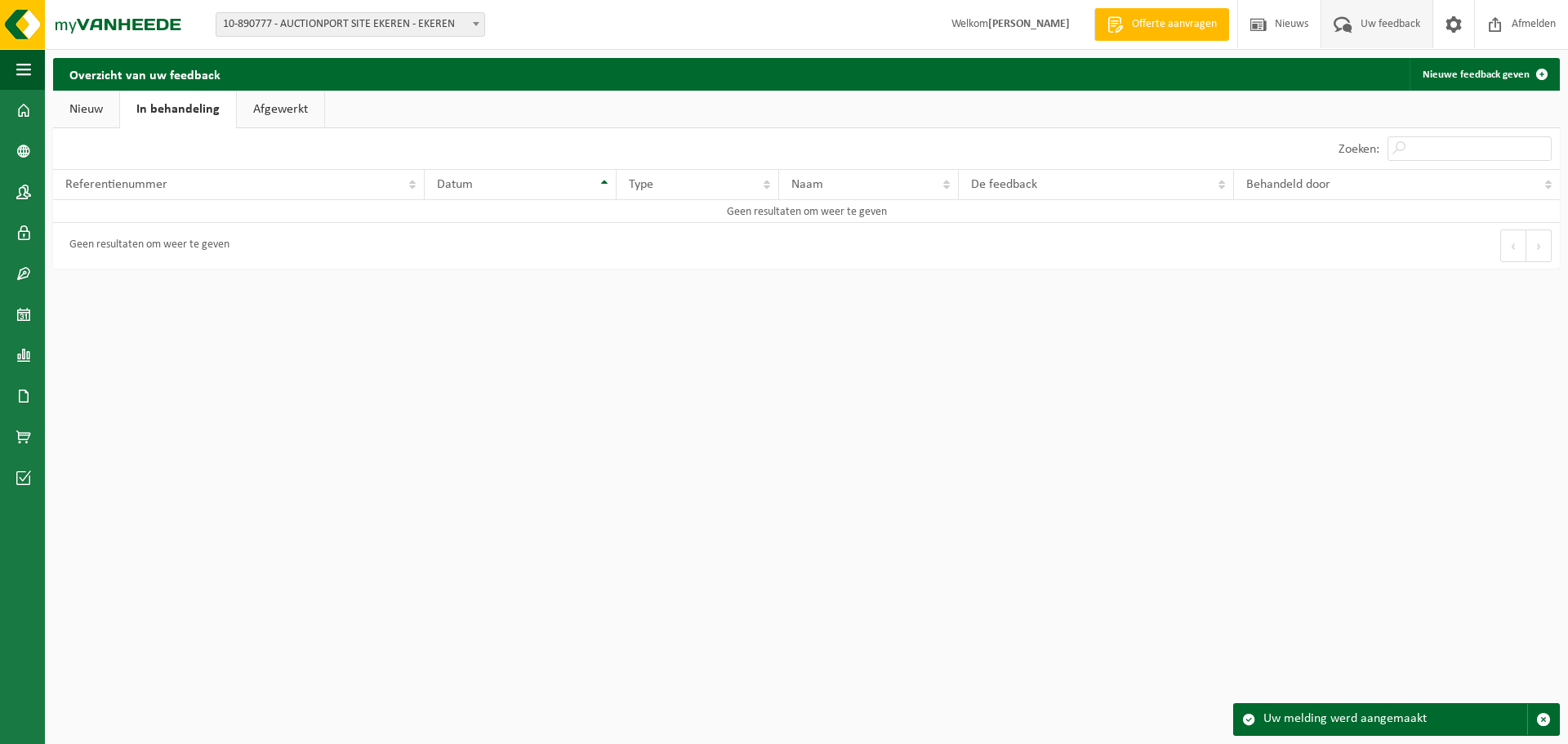
click at [82, 105] on link "Nieuw" at bounding box center [86, 109] width 66 height 37
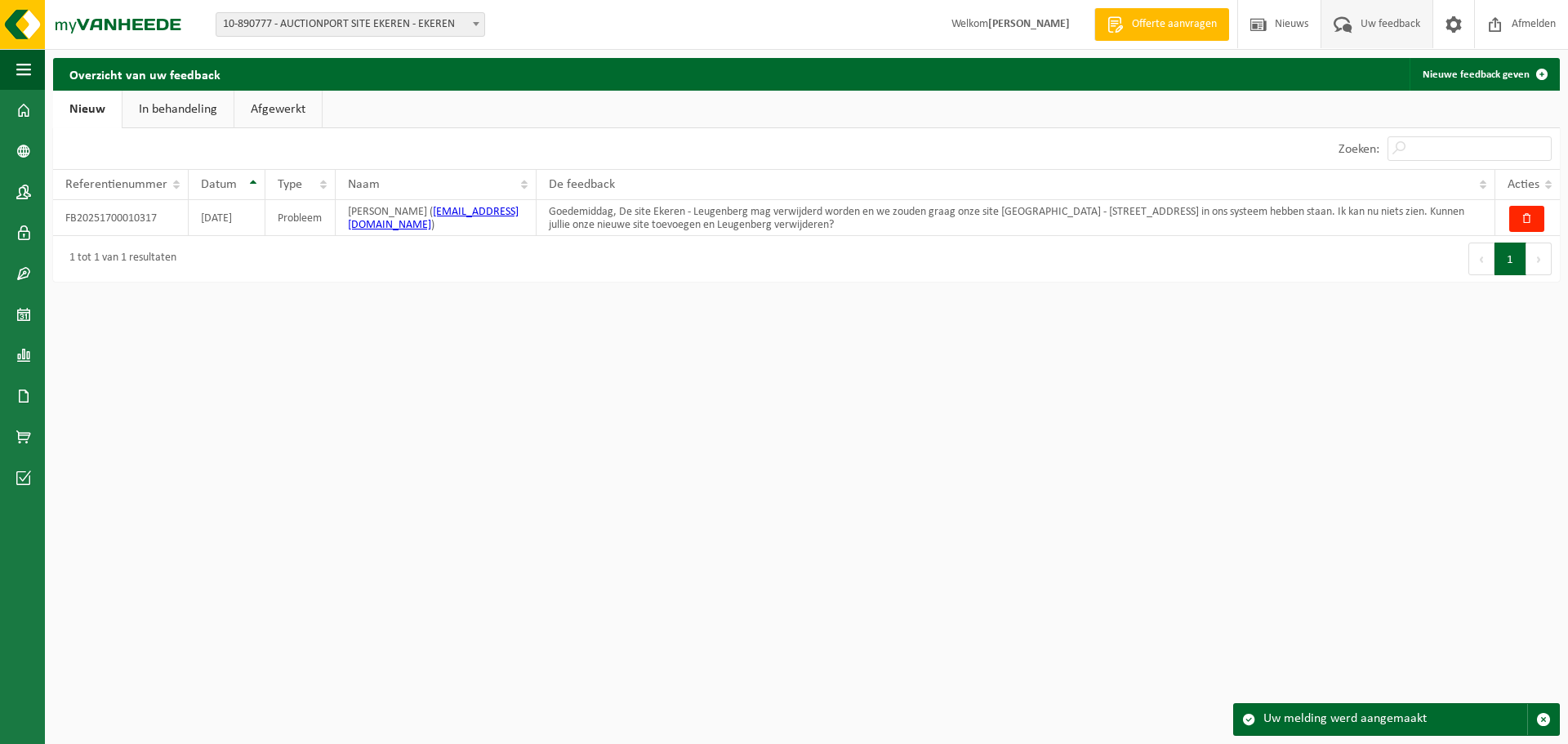
click at [194, 112] on link "In behandeling" at bounding box center [178, 109] width 111 height 37
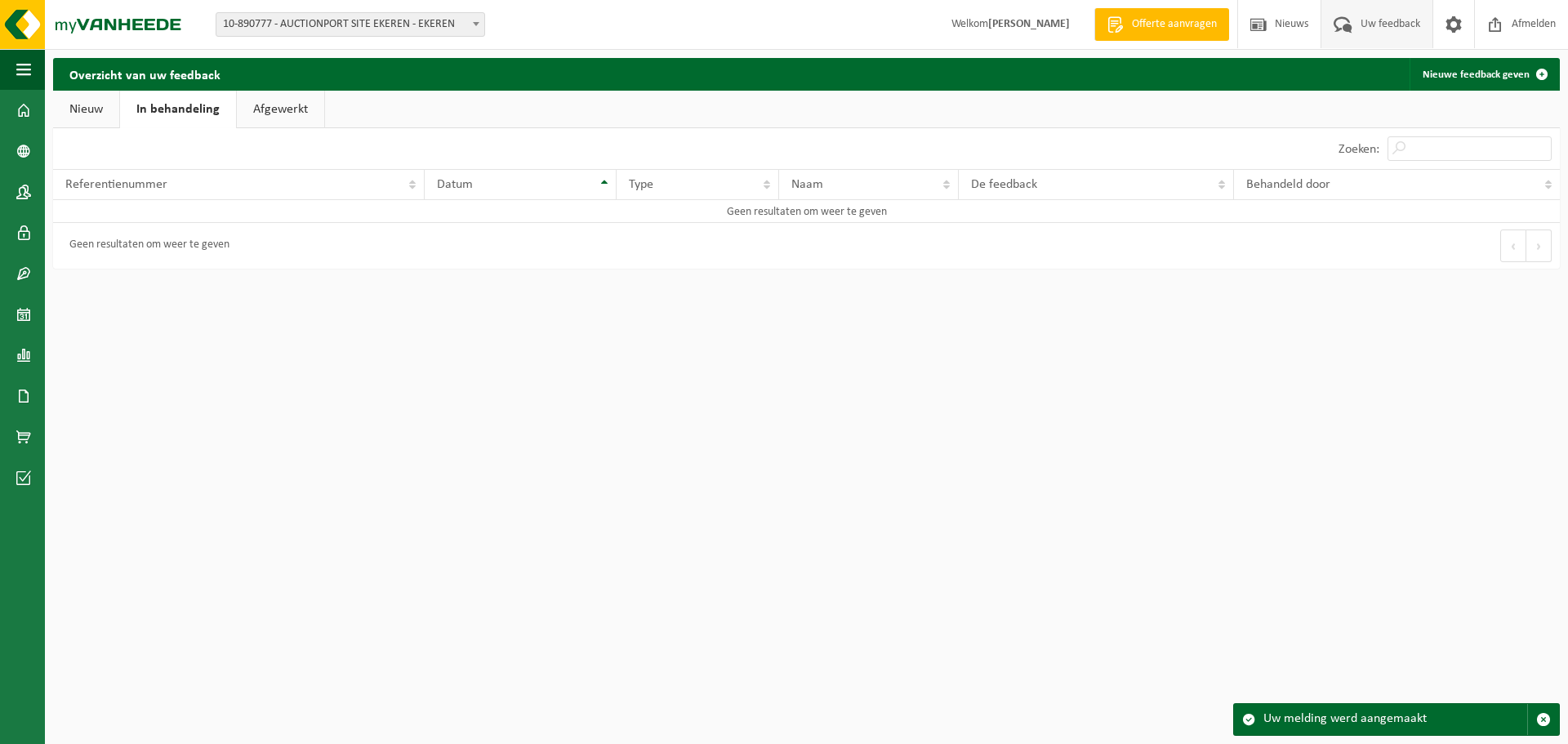
click at [66, 101] on link "Nieuw" at bounding box center [86, 109] width 66 height 37
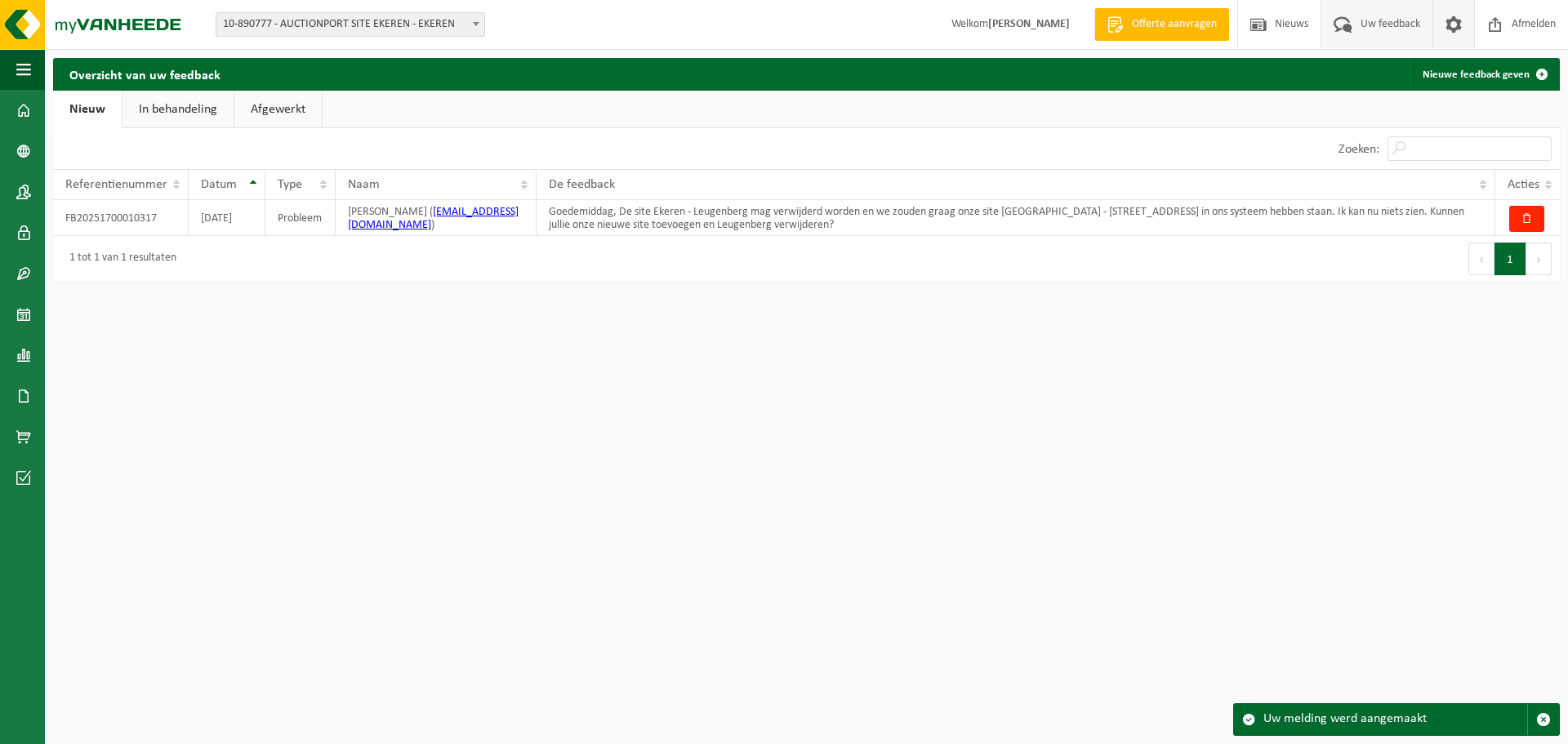
click at [1452, 27] on span at bounding box center [1453, 24] width 25 height 48
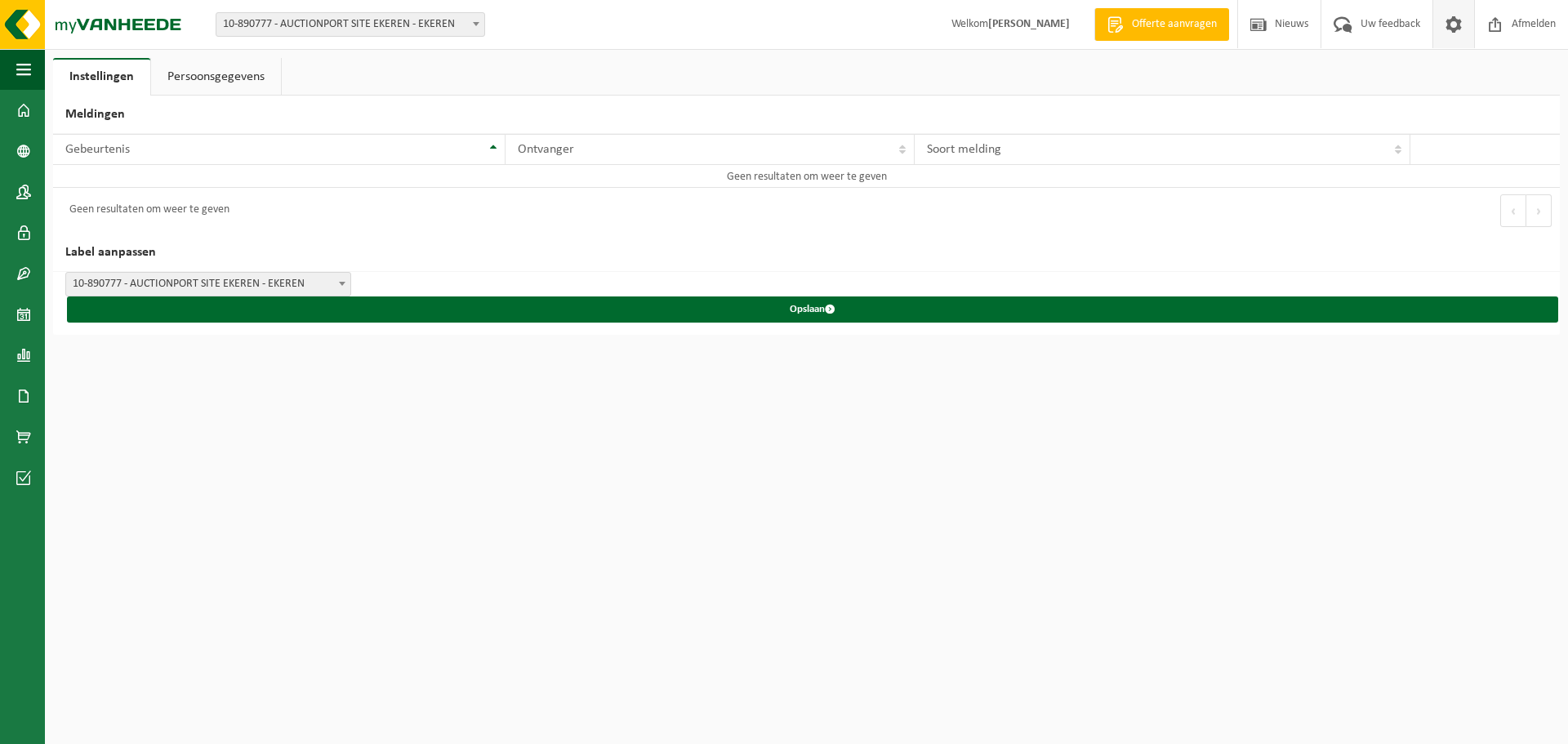
click at [1452, 27] on span at bounding box center [1453, 24] width 25 height 48
click at [121, 74] on link "Instellingen" at bounding box center [101, 76] width 97 height 37
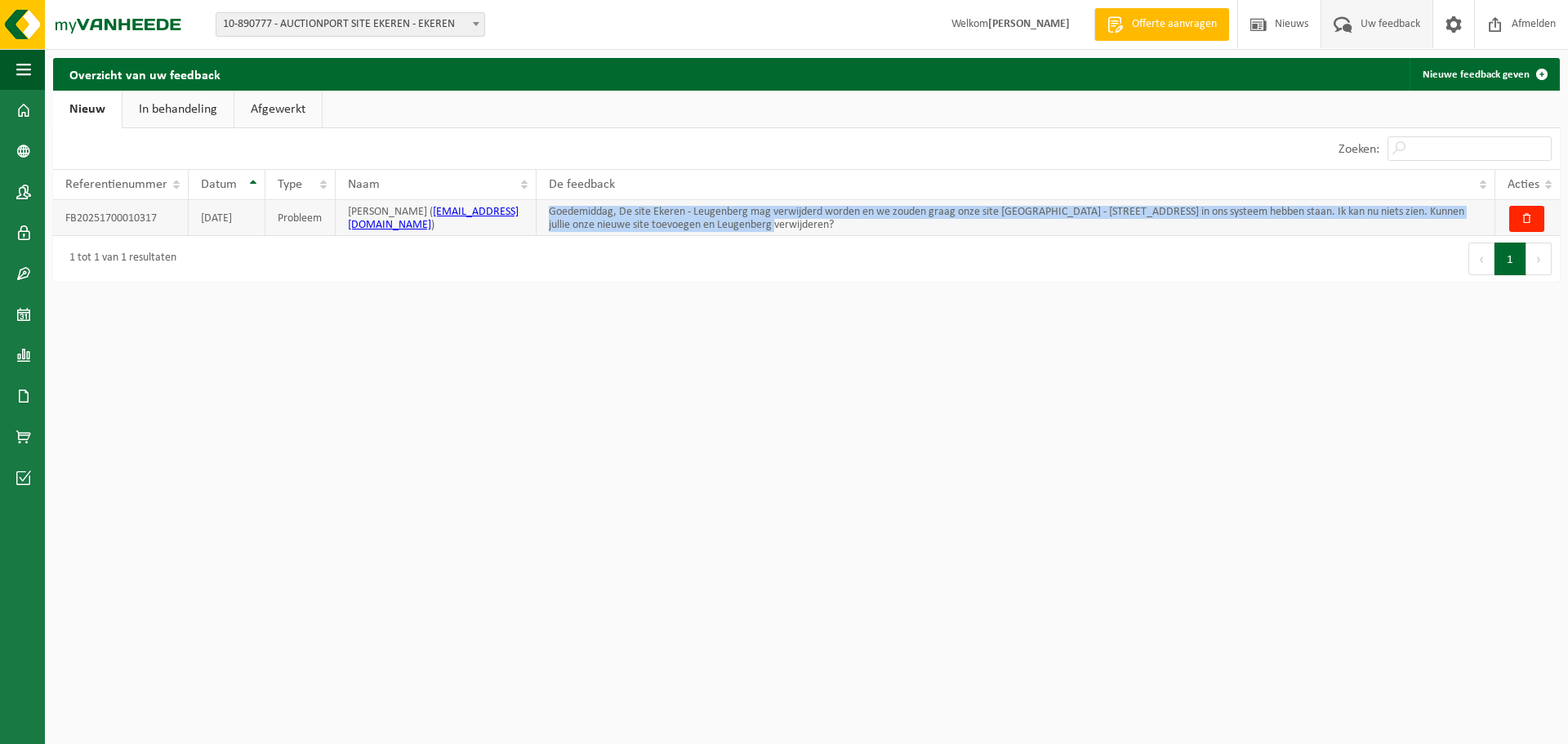
drag, startPoint x: 865, startPoint y: 225, endPoint x: 537, endPoint y: 214, distance: 328.2
click at [537, 214] on td "Goedemiddag, De site Ekeren - Leugenberg mag verwijderd worden en we zouden gra…" at bounding box center [1015, 218] width 959 height 36
copy td "Goedemiddag, De site Ekeren - Leugenberg mag verwijderd worden en we zouden gra…"
